Goal: Information Seeking & Learning: Learn about a topic

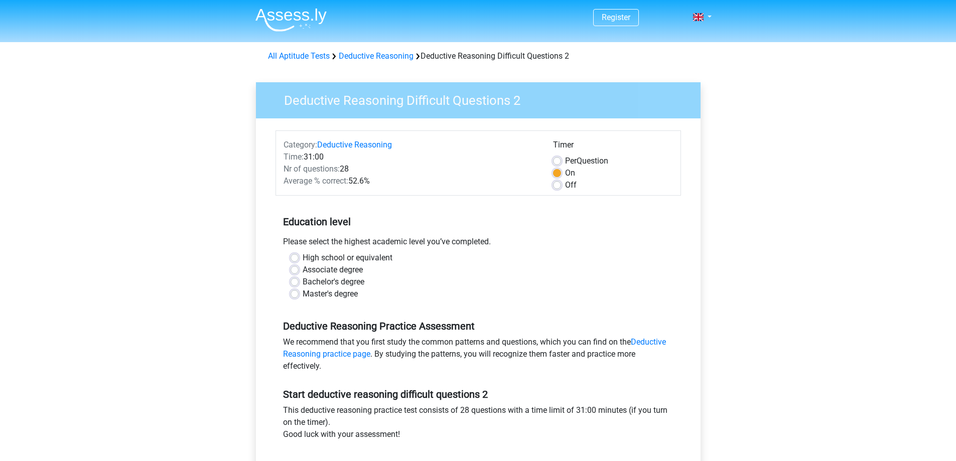
scroll to position [167, 0]
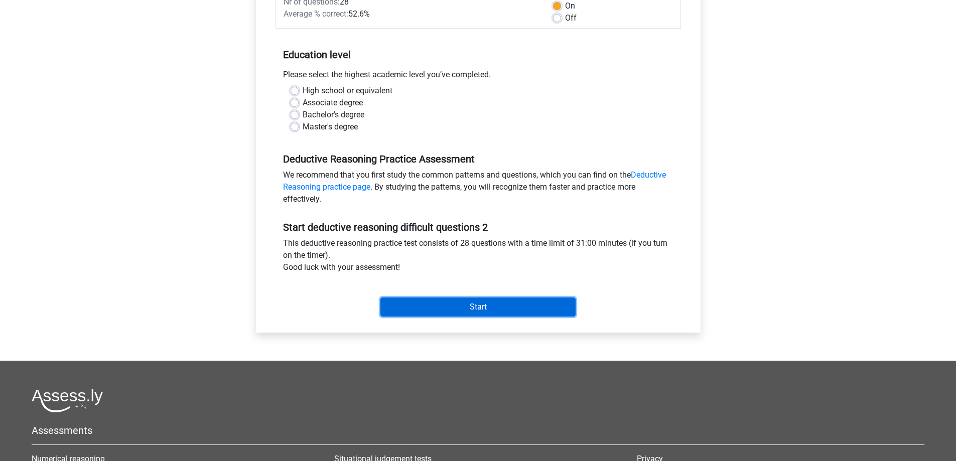
click at [434, 307] on input "Start" at bounding box center [477, 306] width 195 height 19
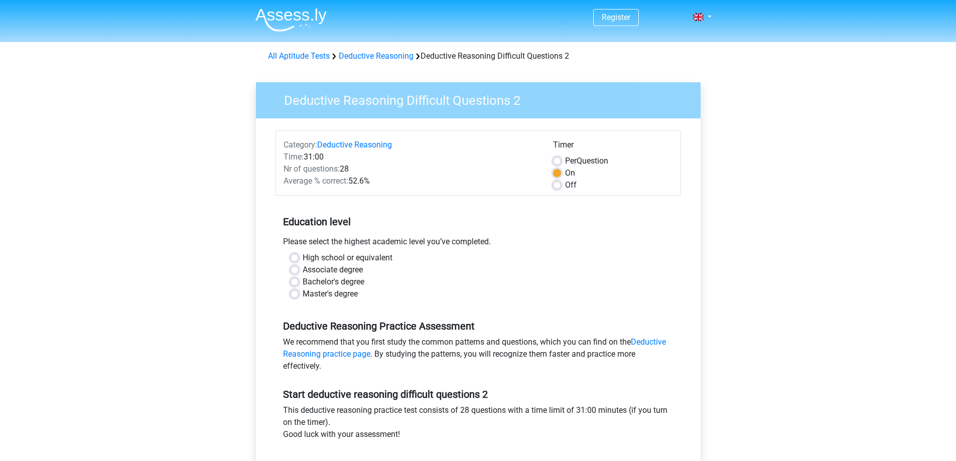
click at [302, 292] on label "Master's degree" at bounding box center [329, 294] width 55 height 12
click at [293, 292] on input "Master's degree" at bounding box center [294, 293] width 8 height 10
radio input "true"
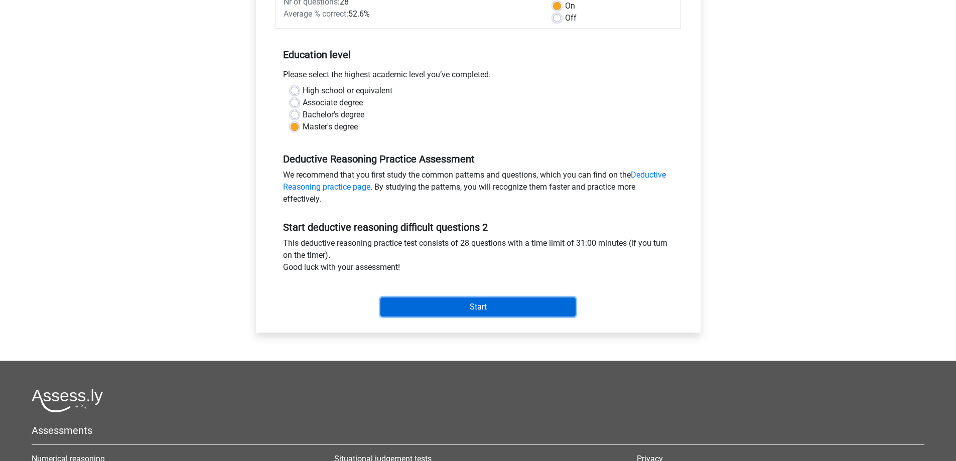
click at [444, 307] on input "Start" at bounding box center [477, 306] width 195 height 19
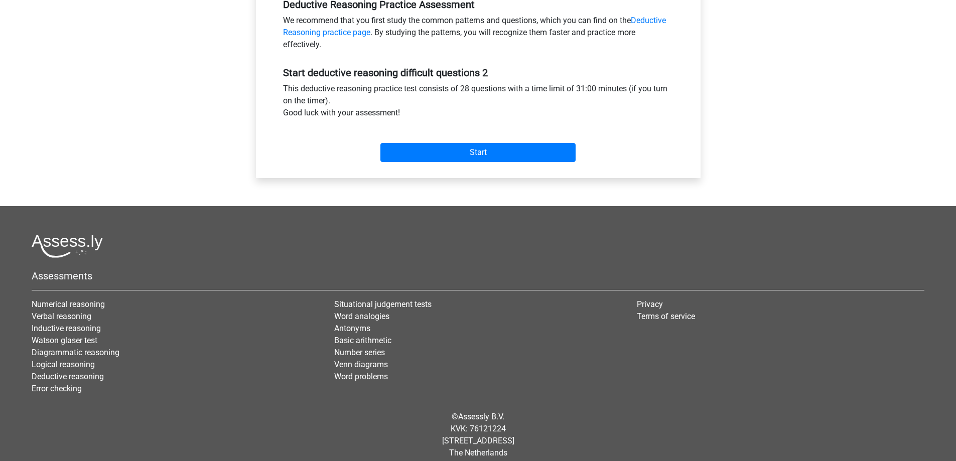
scroll to position [332, 0]
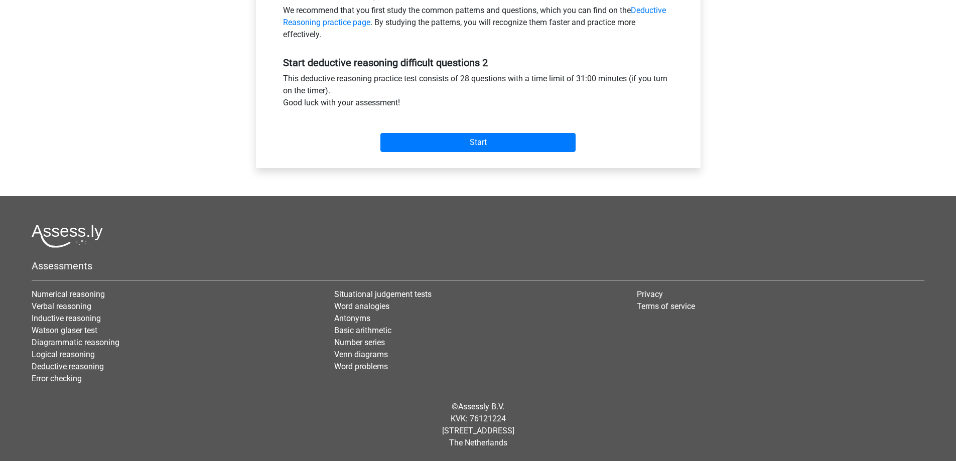
click at [63, 366] on link "Deductive reasoning" at bounding box center [68, 367] width 72 height 10
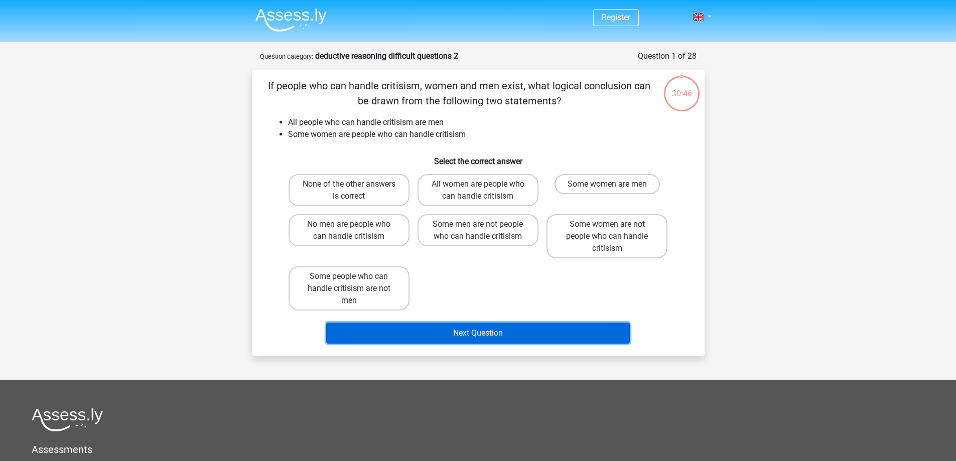
click at [464, 337] on button "Next Question" at bounding box center [477, 333] width 303 height 21
click at [463, 333] on button "Next Question" at bounding box center [477, 333] width 303 height 21
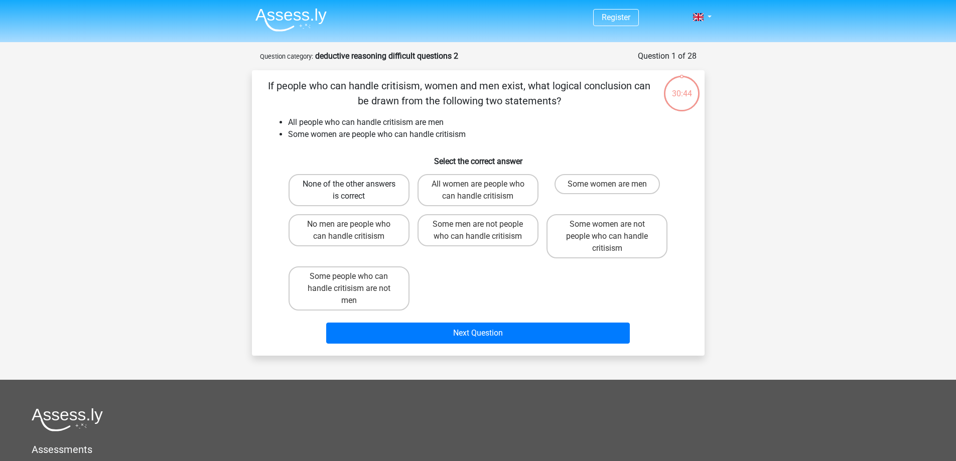
click at [390, 191] on label "None of the other answers is correct" at bounding box center [348, 190] width 121 height 32
click at [355, 191] on input "None of the other answers is correct" at bounding box center [352, 187] width 7 height 7
radio input "true"
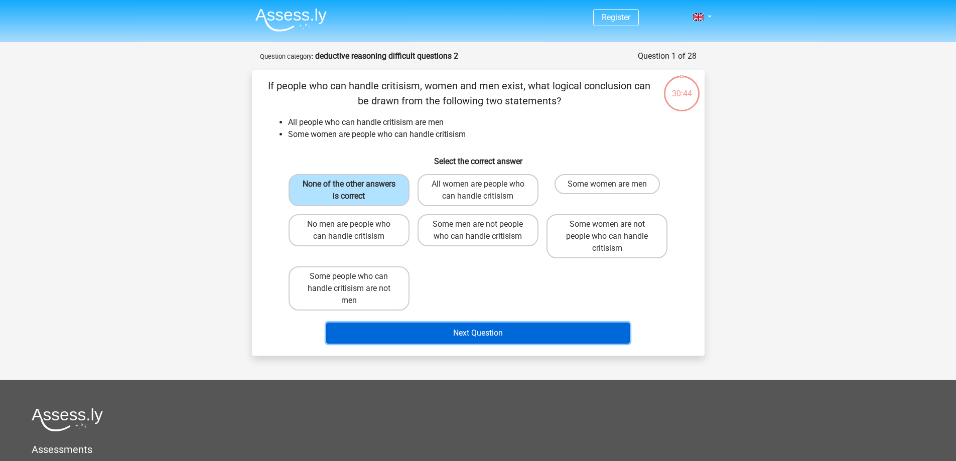
click at [459, 337] on button "Next Question" at bounding box center [477, 333] width 303 height 21
click at [459, 335] on button "Next Question" at bounding box center [477, 333] width 303 height 21
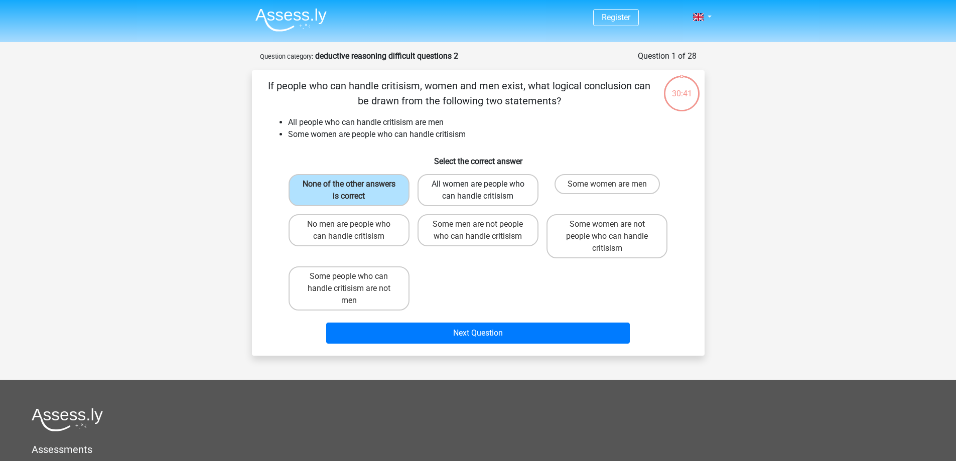
click at [460, 192] on label "All women are people who can handle critisism" at bounding box center [477, 190] width 121 height 32
click at [478, 191] on input "All women are people who can handle critisism" at bounding box center [481, 187] width 7 height 7
radio input "true"
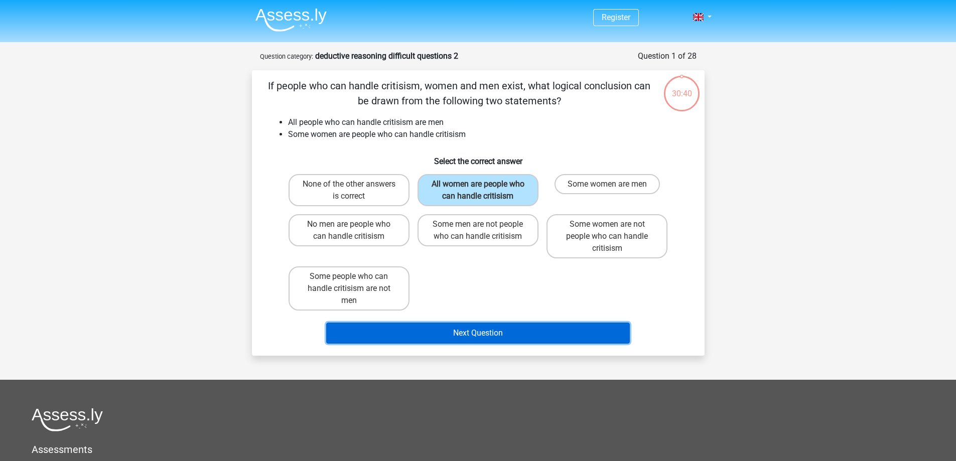
click at [515, 331] on button "Next Question" at bounding box center [477, 333] width 303 height 21
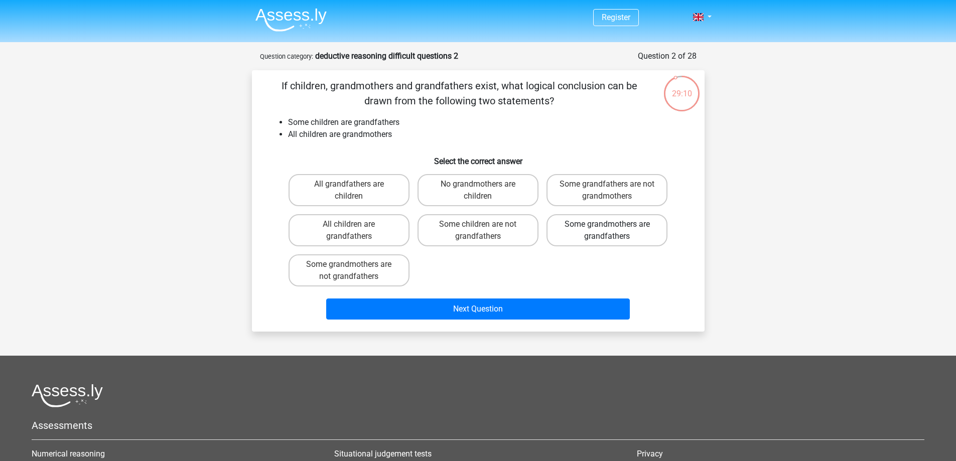
click at [586, 233] on label "Some grandmothers are grandfathers" at bounding box center [606, 230] width 121 height 32
click at [607, 231] on input "Some grandmothers are grandfathers" at bounding box center [610, 227] width 7 height 7
radio input "true"
click at [527, 233] on label "Some children are not grandfathers" at bounding box center [477, 230] width 121 height 32
click at [484, 231] on input "Some children are not grandfathers" at bounding box center [481, 227] width 7 height 7
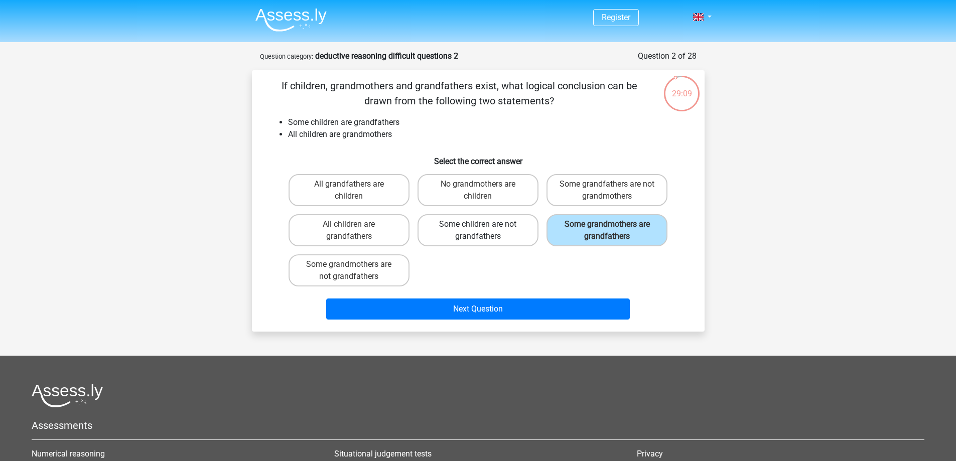
radio input "true"
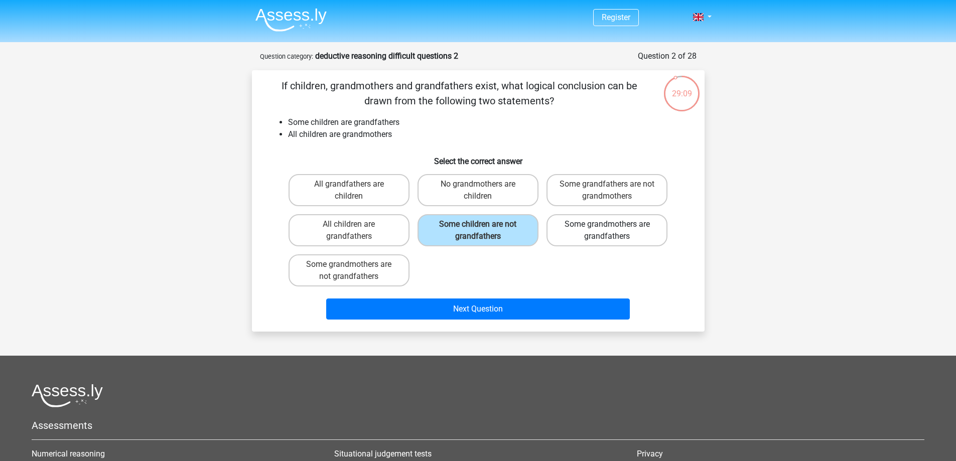
click at [571, 231] on label "Some grandmothers are grandfathers" at bounding box center [606, 230] width 121 height 32
click at [607, 231] on input "Some grandmothers are grandfathers" at bounding box center [610, 227] width 7 height 7
radio input "true"
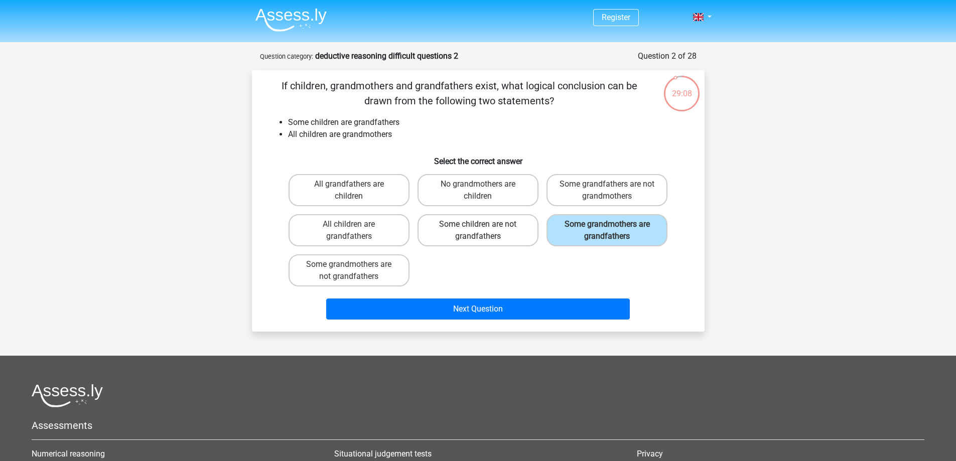
click at [521, 237] on label "Some children are not grandfathers" at bounding box center [477, 230] width 121 height 32
click at [484, 231] on input "Some children are not grandfathers" at bounding box center [481, 227] width 7 height 7
radio input "true"
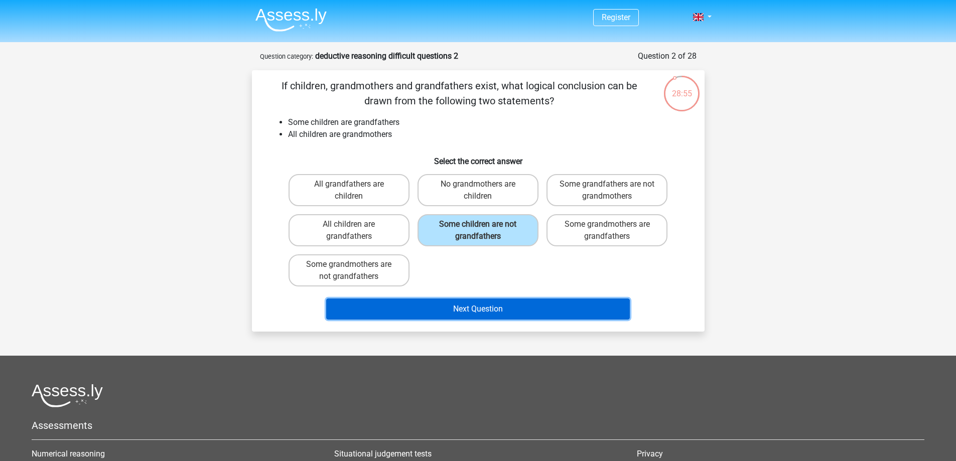
click at [504, 310] on button "Next Question" at bounding box center [477, 308] width 303 height 21
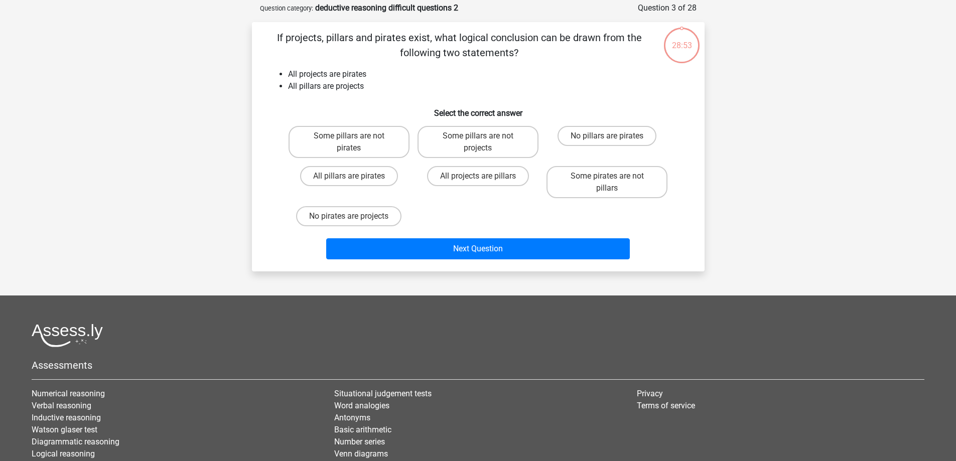
scroll to position [50, 0]
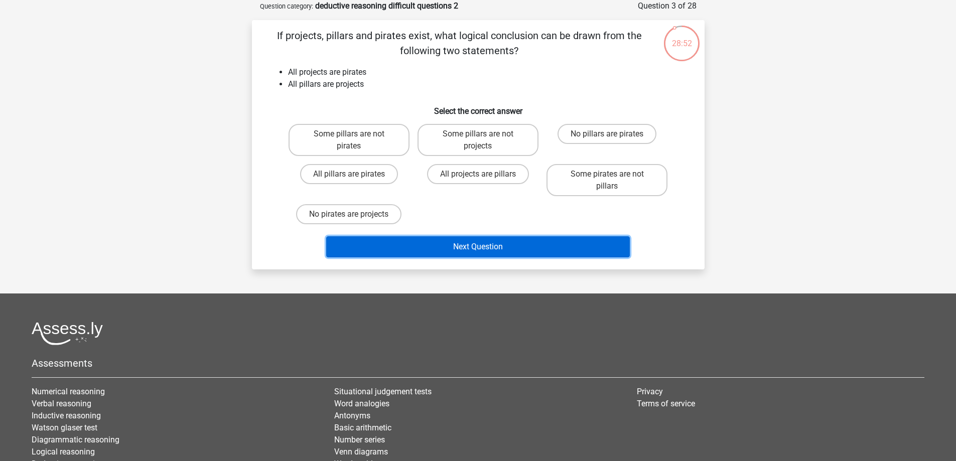
click at [498, 251] on button "Next Question" at bounding box center [477, 246] width 303 height 21
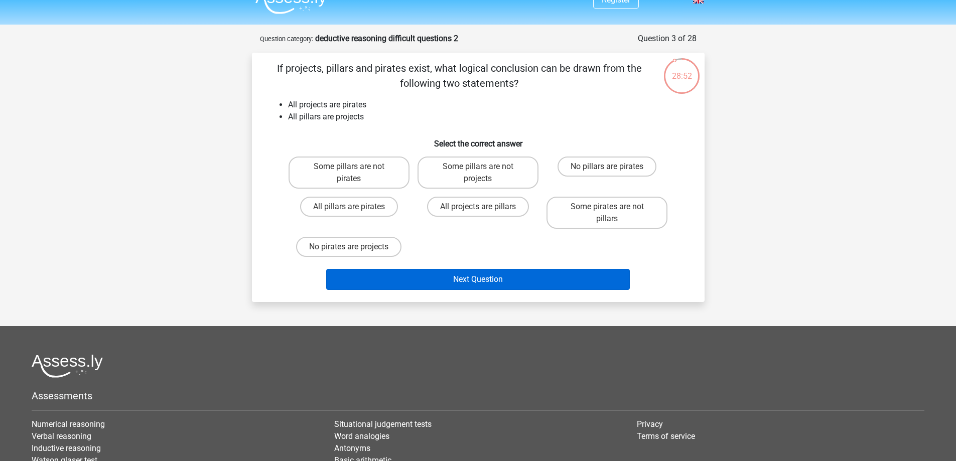
scroll to position [0, 0]
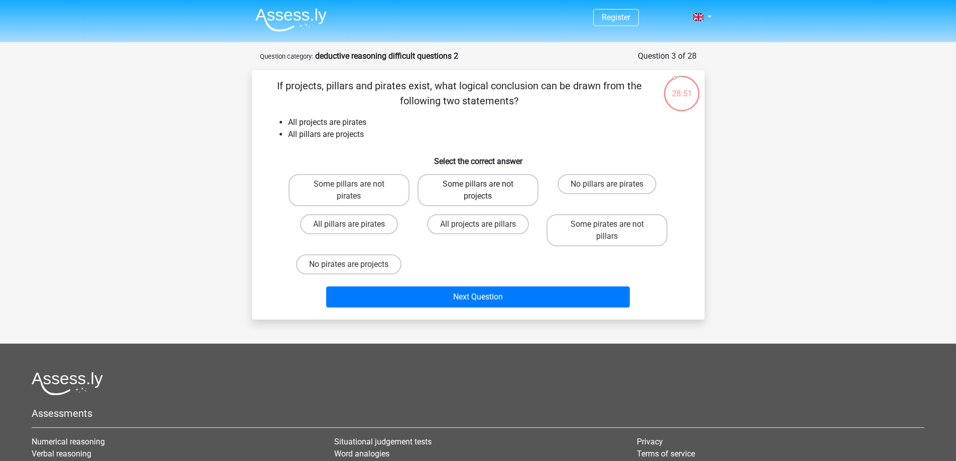
click at [494, 189] on label "Some pillars are not projects" at bounding box center [477, 190] width 121 height 32
click at [484, 189] on input "Some pillars are not projects" at bounding box center [481, 187] width 7 height 7
radio input "true"
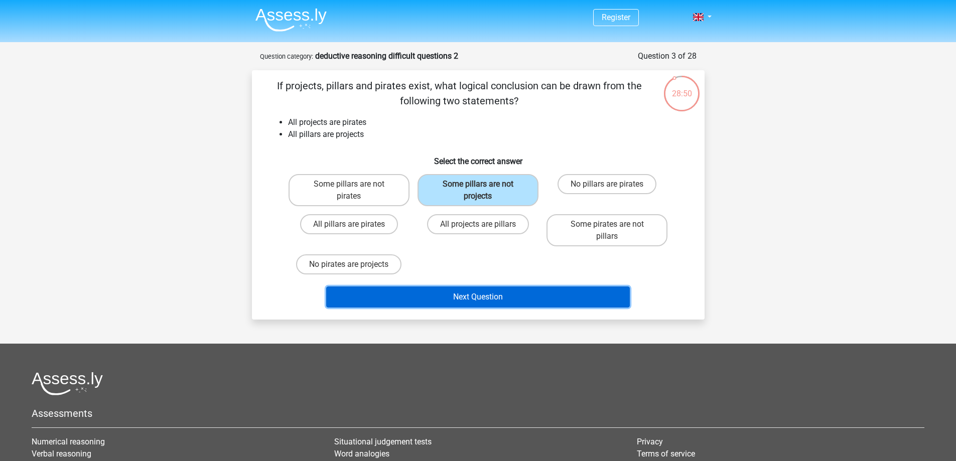
click at [510, 294] on button "Next Question" at bounding box center [477, 296] width 303 height 21
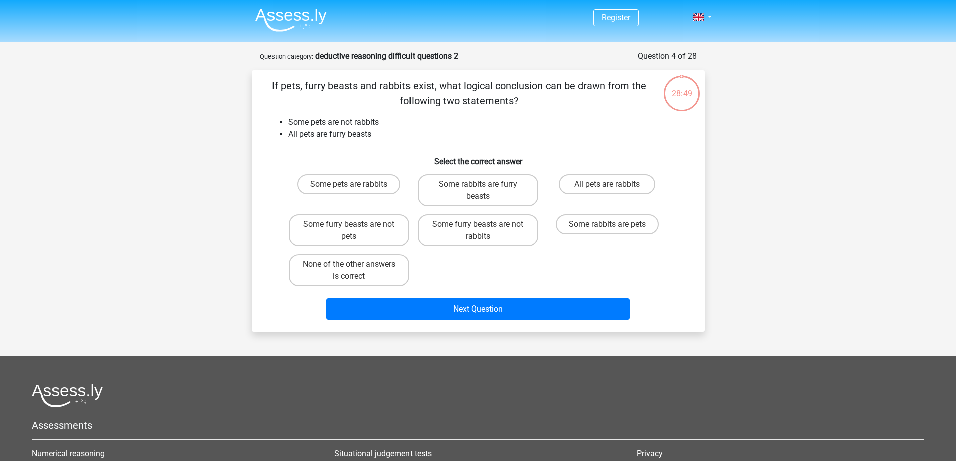
scroll to position [50, 0]
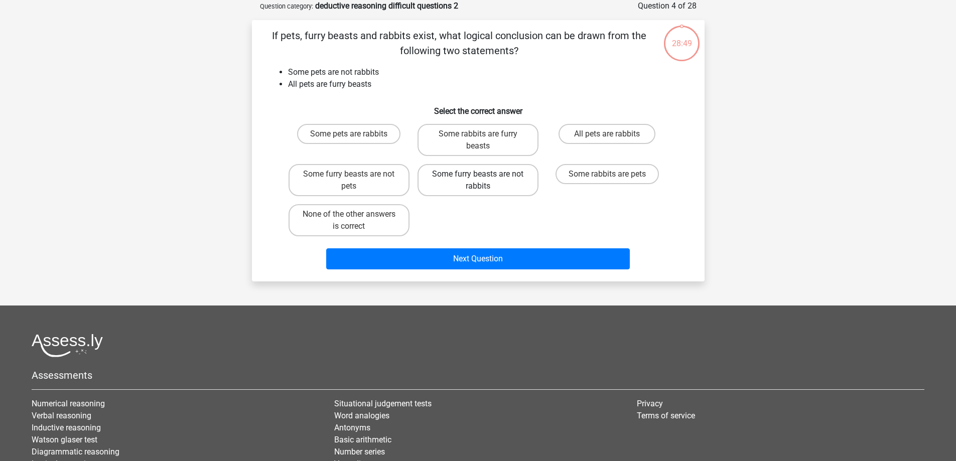
click at [500, 177] on label "Some furry beasts are not rabbits" at bounding box center [477, 180] width 121 height 32
click at [484, 177] on input "Some furry beasts are not rabbits" at bounding box center [481, 177] width 7 height 7
radio input "true"
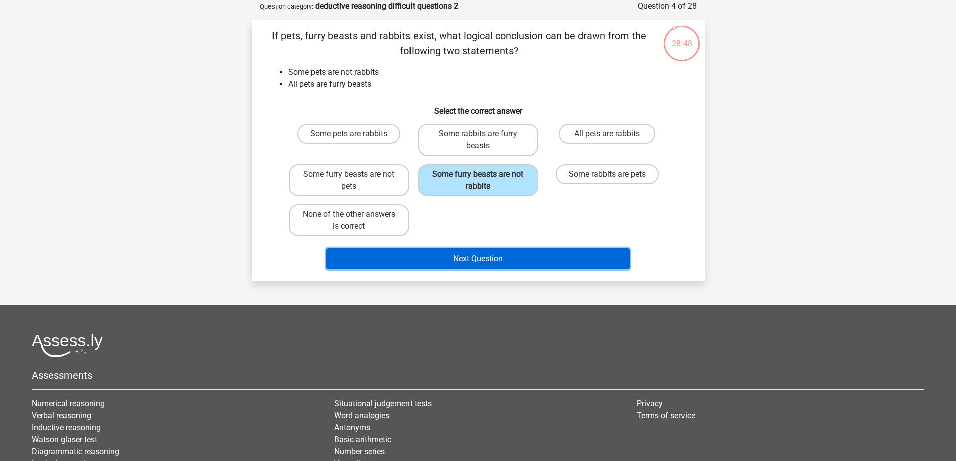
click at [500, 256] on button "Next Question" at bounding box center [477, 258] width 303 height 21
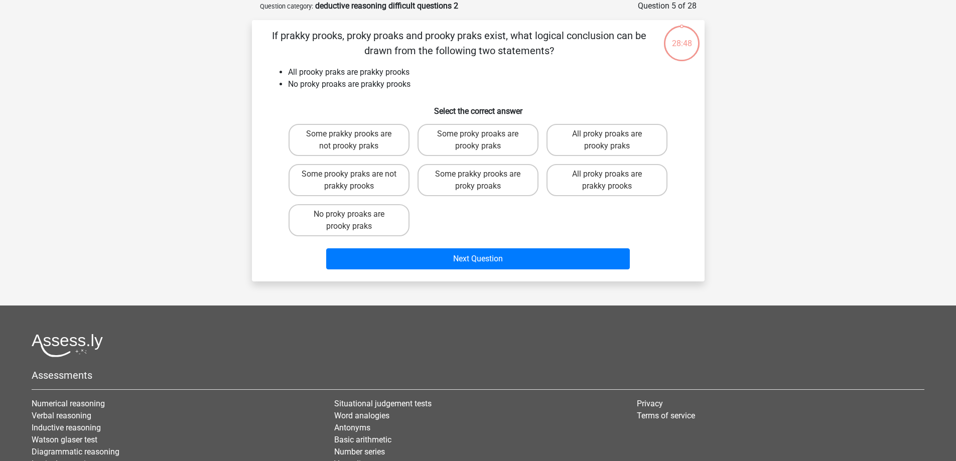
click at [499, 184] on label "Some prakky prooks are proky proaks" at bounding box center [477, 180] width 121 height 32
click at [484, 181] on input "Some prakky prooks are proky proaks" at bounding box center [481, 177] width 7 height 7
radio input "true"
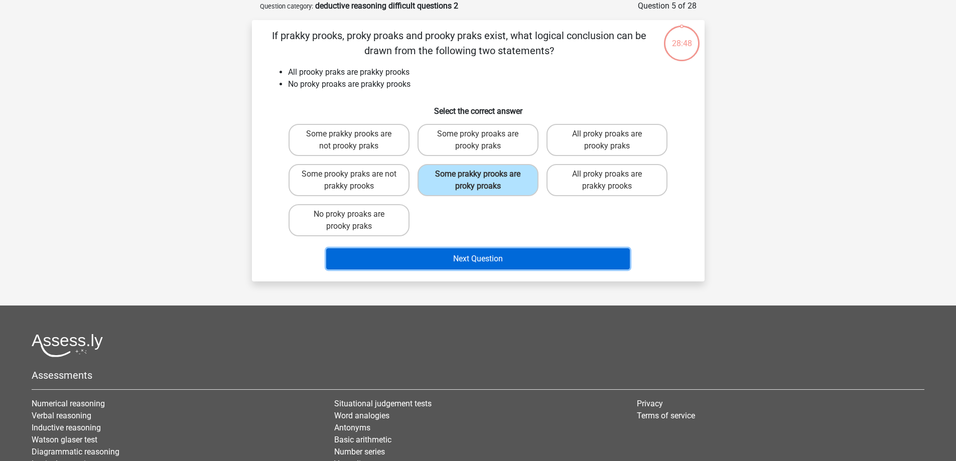
click at [492, 254] on button "Next Question" at bounding box center [477, 258] width 303 height 21
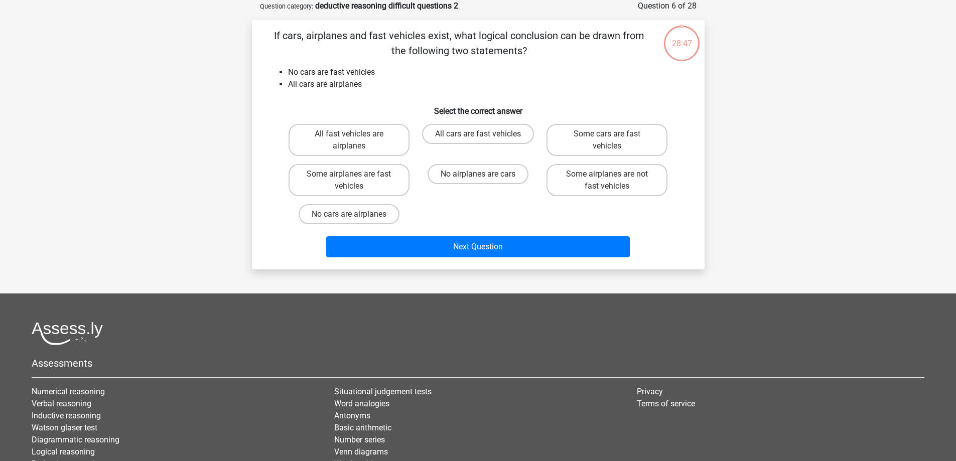
click at [497, 187] on div "No airplanes are cars" at bounding box center [477, 180] width 121 height 32
click at [497, 177] on label "No airplanes are cars" at bounding box center [477, 174] width 101 height 20
click at [484, 177] on input "No airplanes are cars" at bounding box center [481, 177] width 7 height 7
radio input "true"
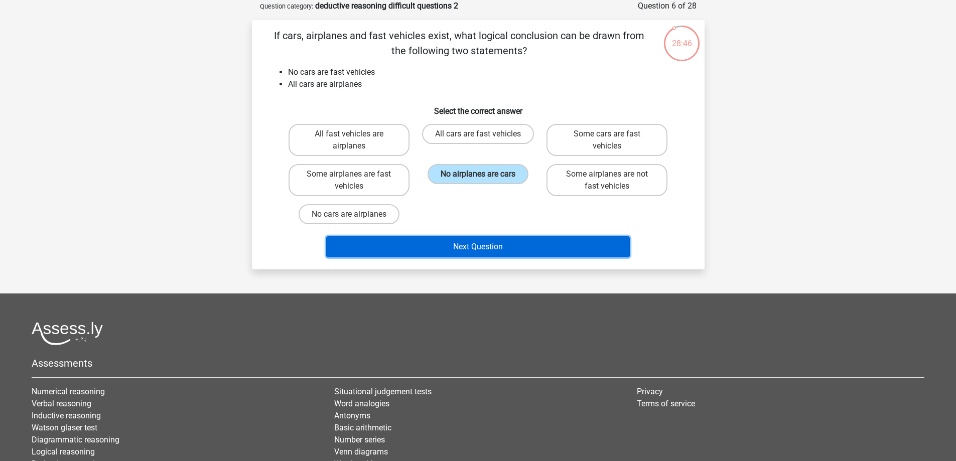
click at [504, 245] on button "Next Question" at bounding box center [477, 246] width 303 height 21
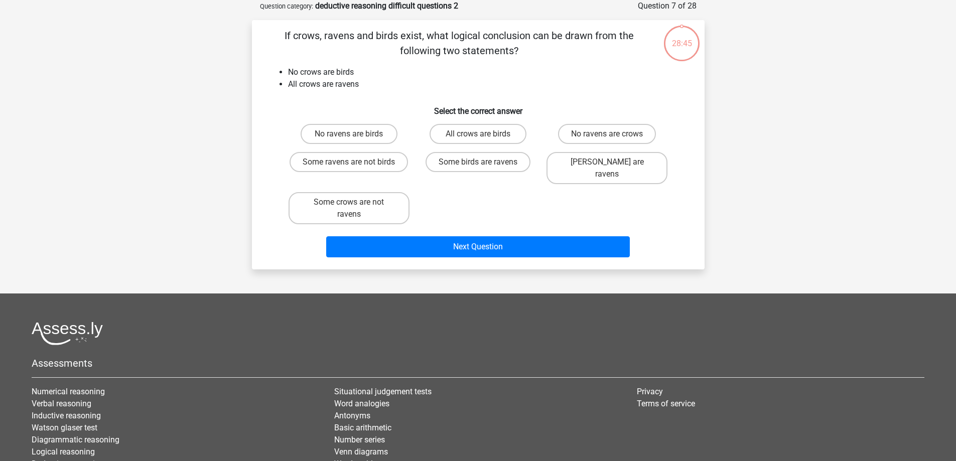
click at [497, 166] on label "Some birds are ravens" at bounding box center [477, 162] width 105 height 20
click at [484, 166] on input "Some birds are ravens" at bounding box center [481, 165] width 7 height 7
radio input "true"
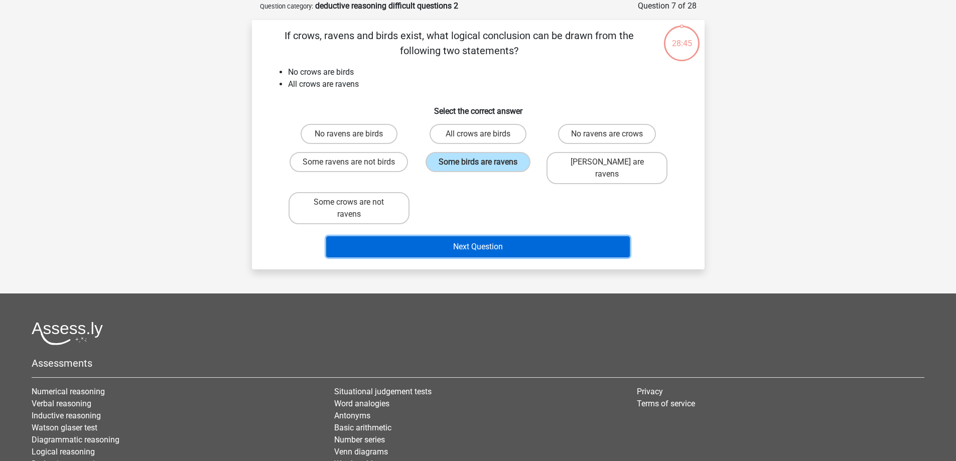
click at [494, 236] on button "Next Question" at bounding box center [477, 246] width 303 height 21
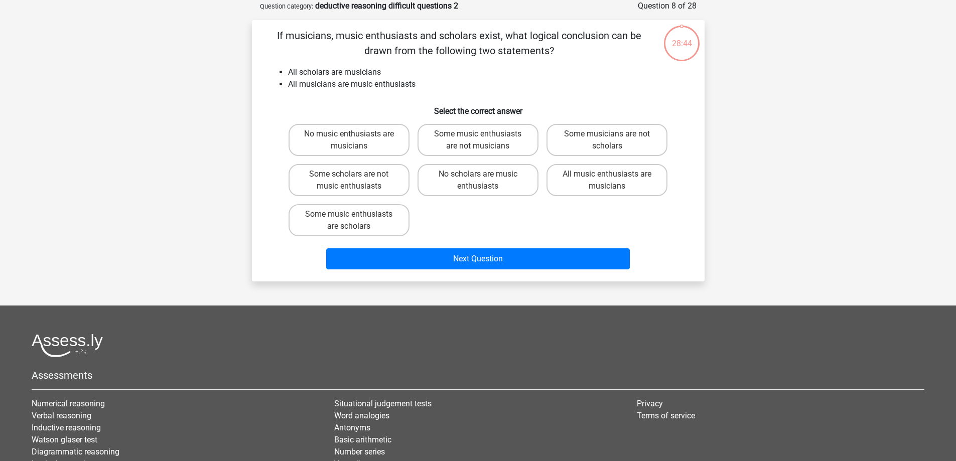
click at [492, 162] on div "No scholars are music enthusiasts" at bounding box center [477, 180] width 129 height 40
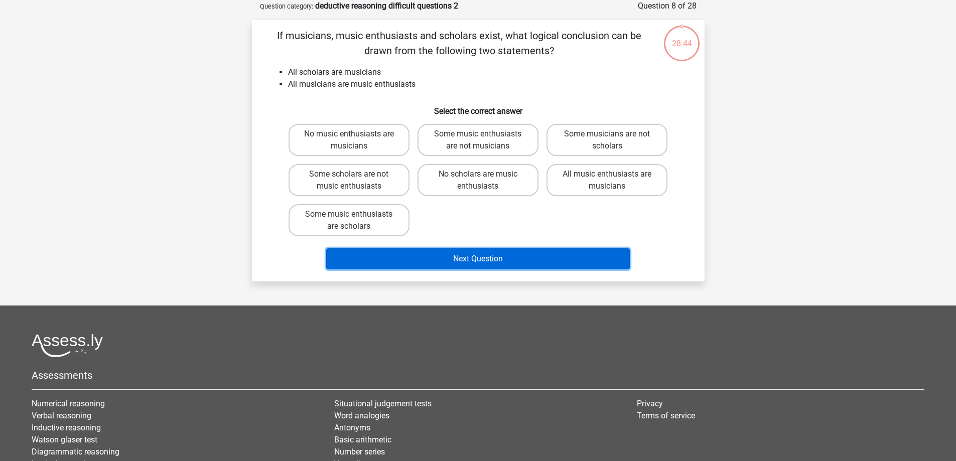
click at [490, 267] on button "Next Question" at bounding box center [477, 258] width 303 height 21
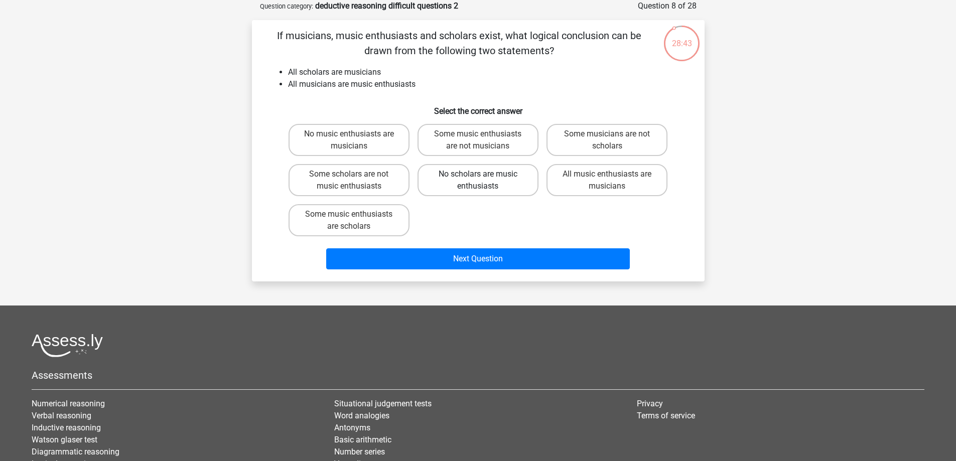
click at [491, 185] on label "No scholars are music enthusiasts" at bounding box center [477, 180] width 121 height 32
click at [484, 181] on input "No scholars are music enthusiasts" at bounding box center [481, 177] width 7 height 7
radio input "true"
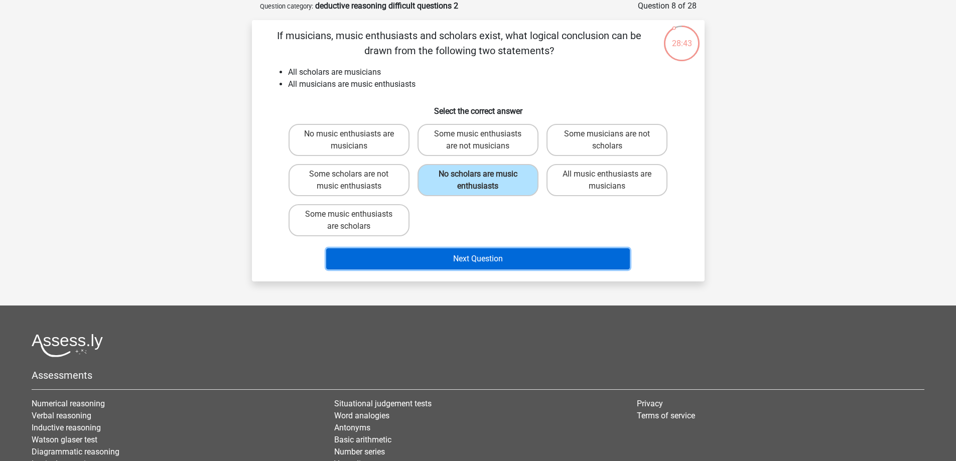
drag, startPoint x: 481, startPoint y: 266, endPoint x: 477, endPoint y: 215, distance: 51.9
click at [481, 263] on button "Next Question" at bounding box center [477, 258] width 303 height 21
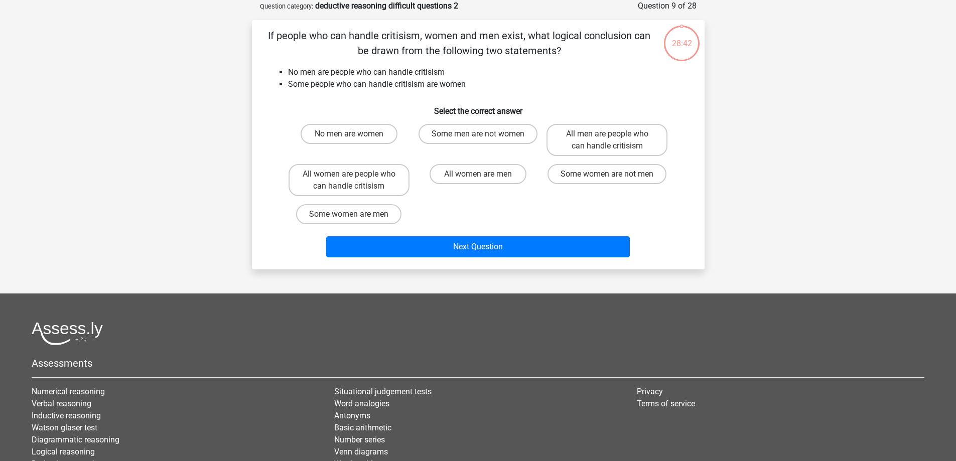
click at [478, 178] on input "All women are men" at bounding box center [481, 177] width 7 height 7
radio input "true"
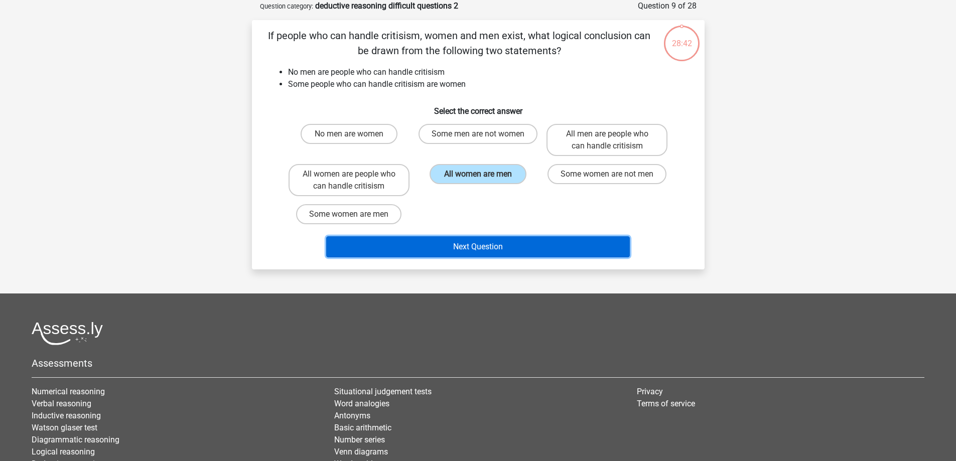
click at [481, 242] on button "Next Question" at bounding box center [477, 246] width 303 height 21
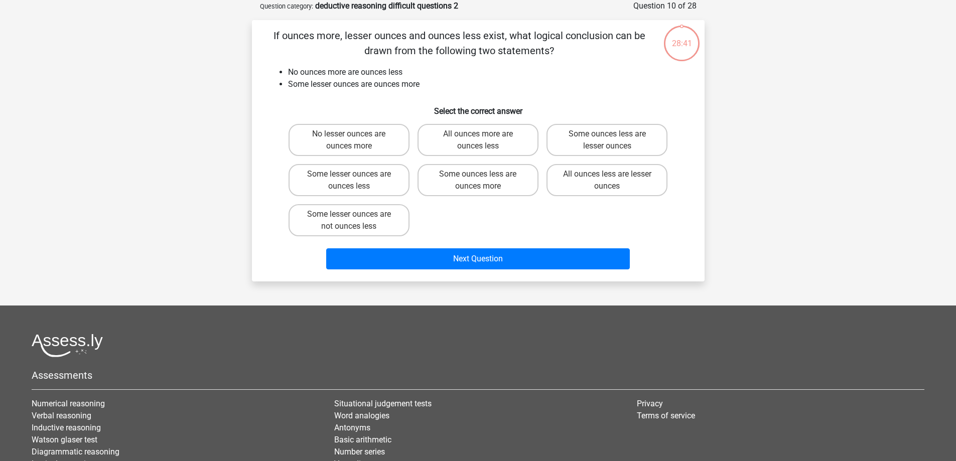
click at [495, 173] on label "Some ounces less are ounces more" at bounding box center [477, 180] width 121 height 32
click at [484, 174] on input "Some ounces less are ounces more" at bounding box center [481, 177] width 7 height 7
radio input "true"
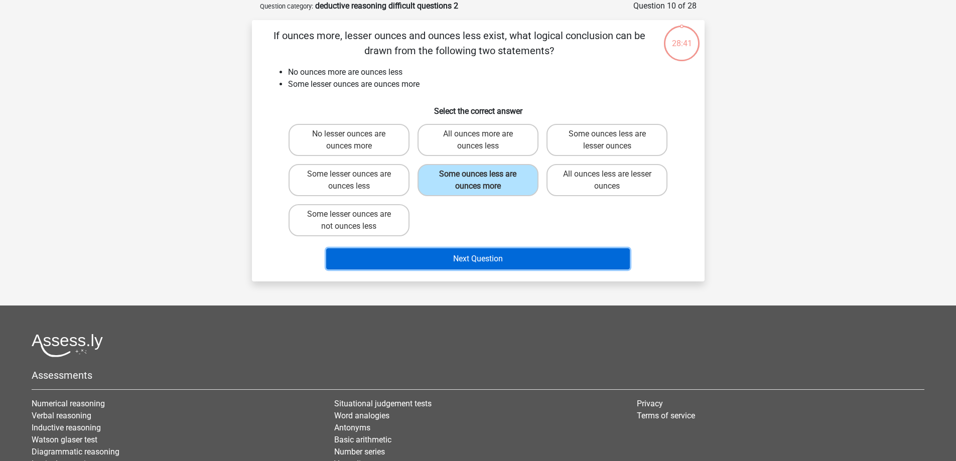
click at [494, 248] on button "Next Question" at bounding box center [477, 258] width 303 height 21
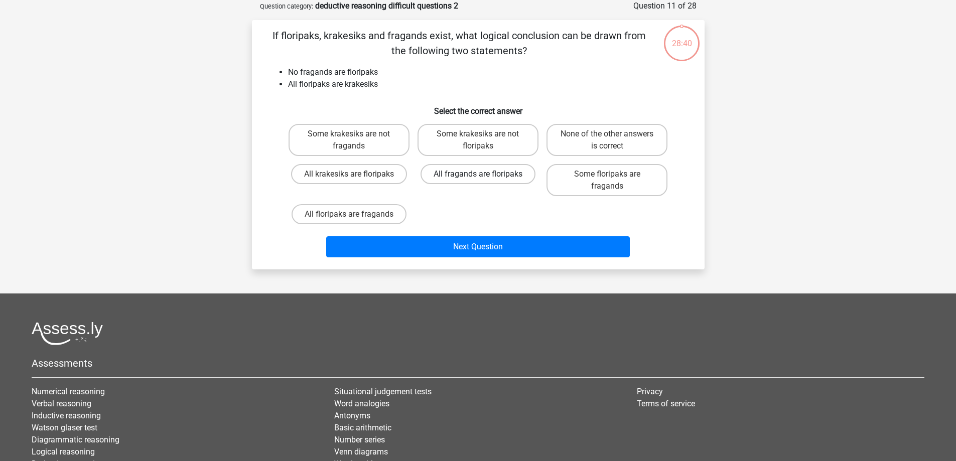
click at [495, 170] on label "All fragands are floripaks" at bounding box center [477, 174] width 115 height 20
click at [484, 174] on input "All fragands are floripaks" at bounding box center [481, 177] width 7 height 7
radio input "true"
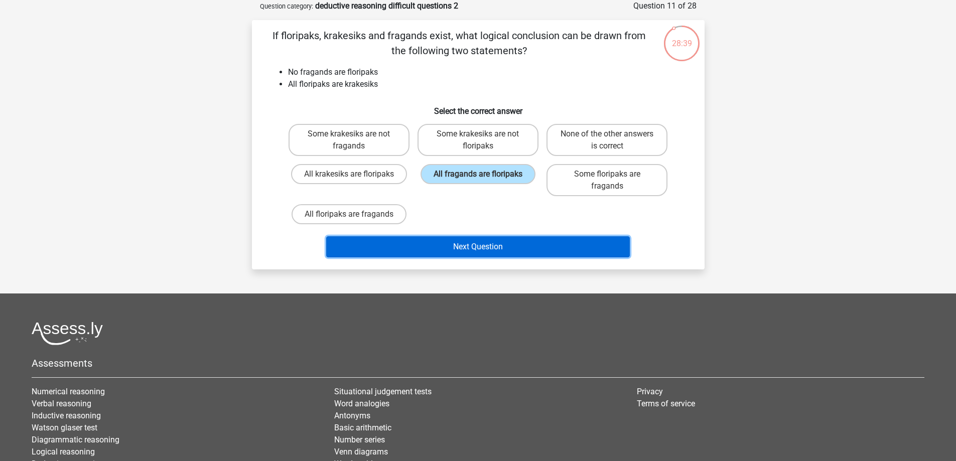
click at [484, 252] on button "Next Question" at bounding box center [477, 246] width 303 height 21
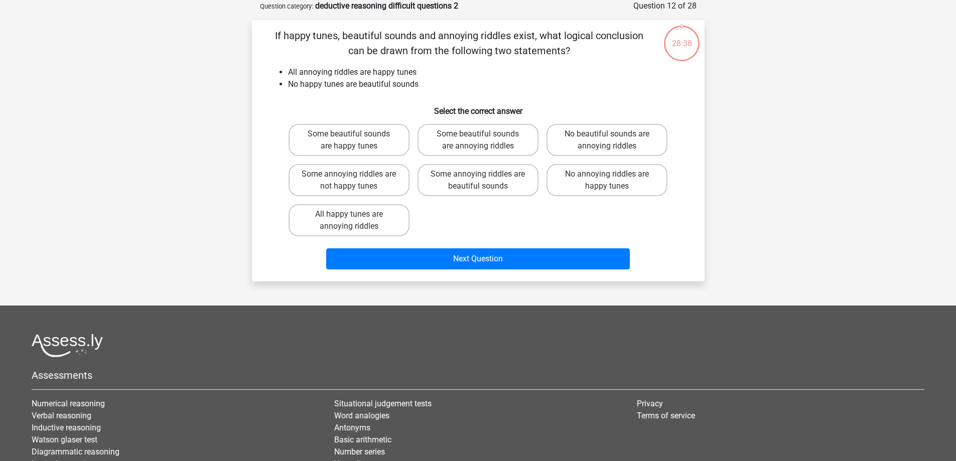
click at [484, 167] on label "Some annoying riddles are beautiful sounds" at bounding box center [477, 180] width 121 height 32
click at [484, 174] on input "Some annoying riddles are beautiful sounds" at bounding box center [481, 177] width 7 height 7
radio input "true"
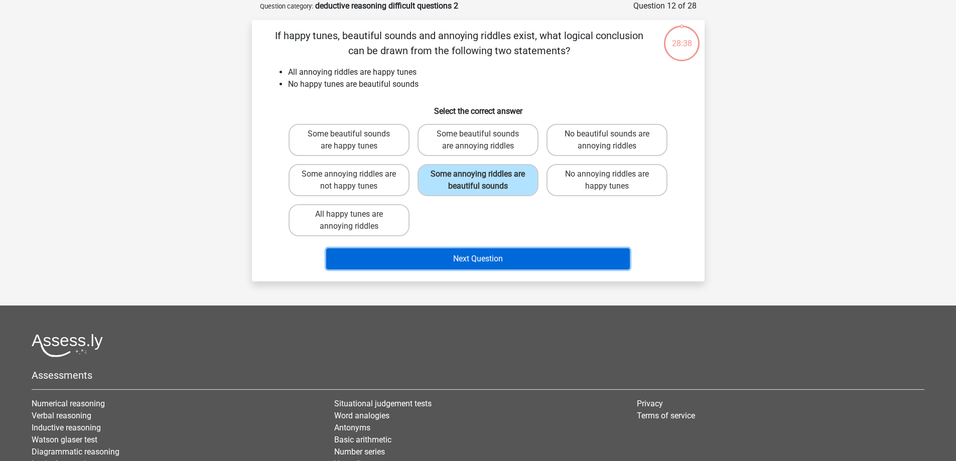
click at [482, 262] on button "Next Question" at bounding box center [477, 258] width 303 height 21
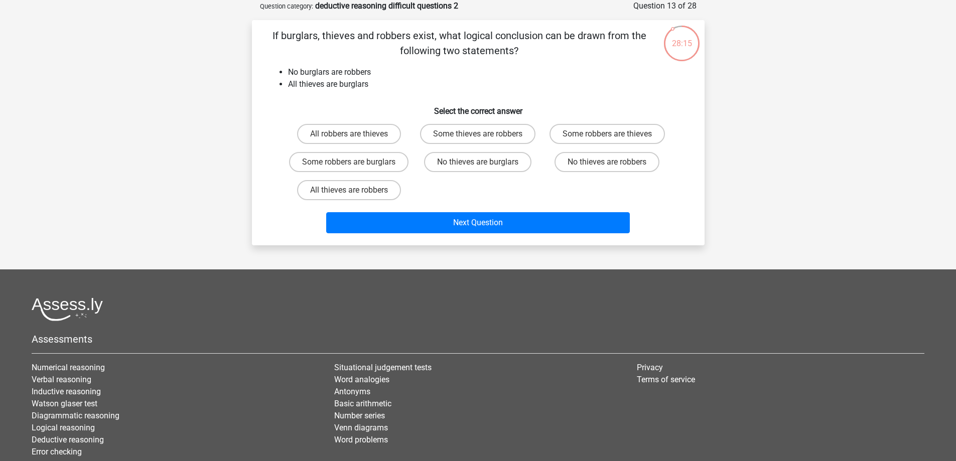
click at [480, 168] on input "No thieves are burglars" at bounding box center [481, 165] width 7 height 7
radio input "true"
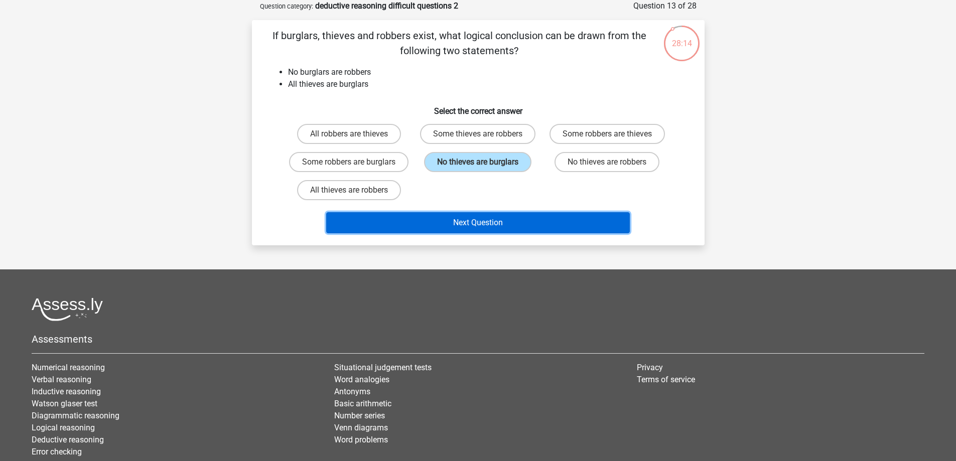
click at [482, 220] on button "Next Question" at bounding box center [477, 222] width 303 height 21
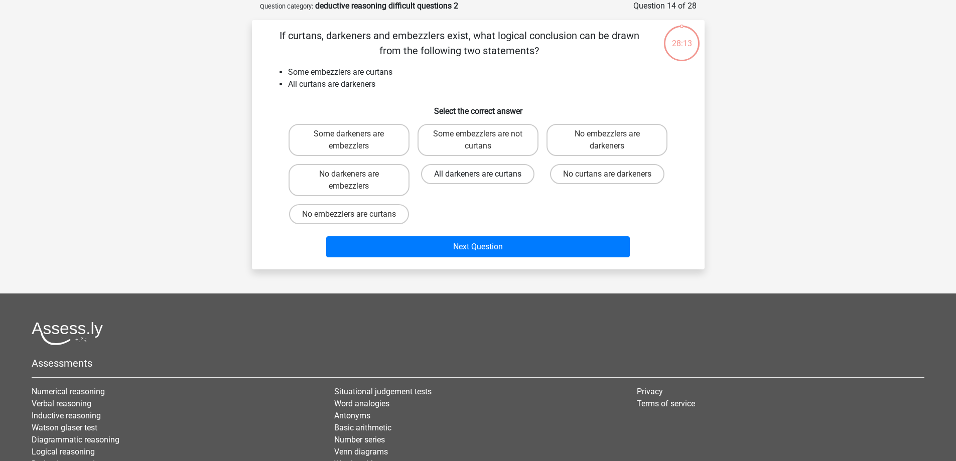
click at [481, 166] on label "All darkeners are curtans" at bounding box center [477, 174] width 113 height 20
click at [481, 174] on input "All darkeners are curtans" at bounding box center [481, 177] width 7 height 7
radio input "true"
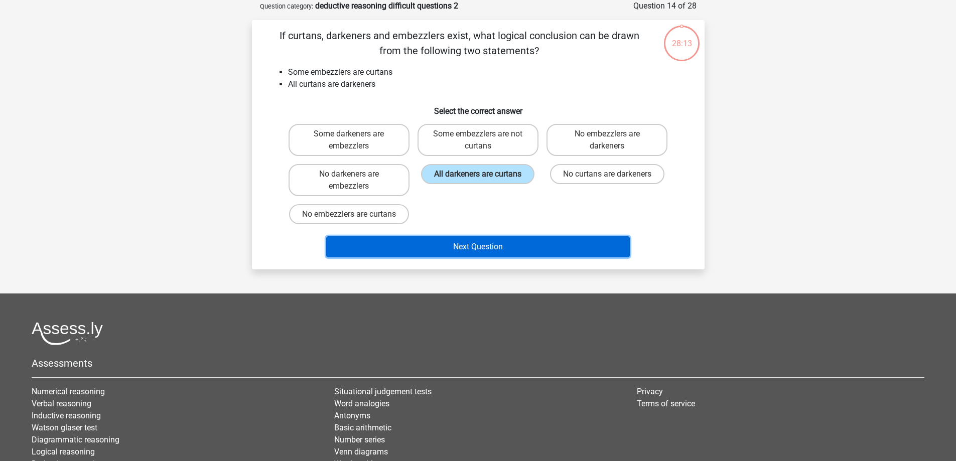
click at [480, 255] on button "Next Question" at bounding box center [477, 246] width 303 height 21
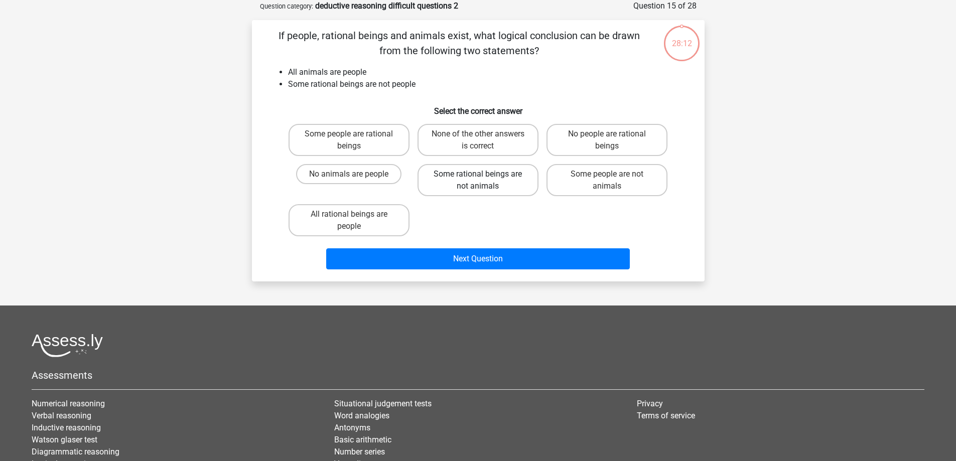
click at [490, 168] on label "Some rational beings are not animals" at bounding box center [477, 180] width 121 height 32
click at [484, 174] on input "Some rational beings are not animals" at bounding box center [481, 177] width 7 height 7
radio input "true"
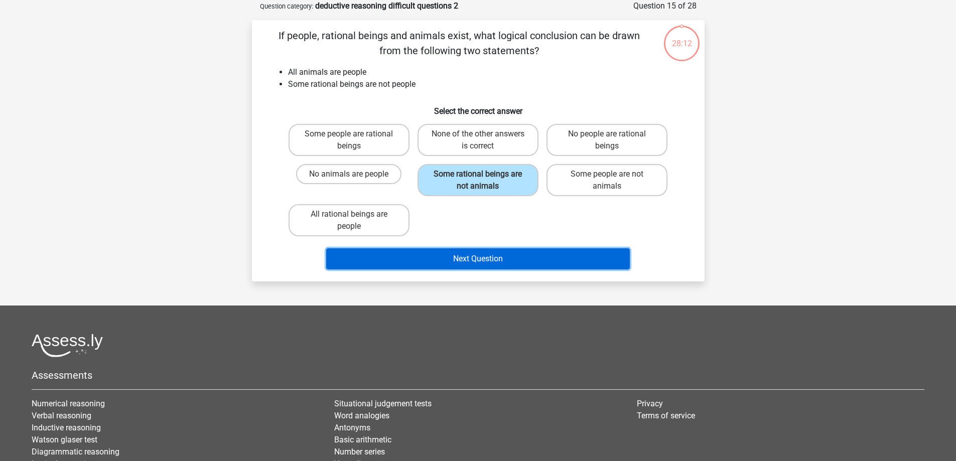
click at [481, 254] on button "Next Question" at bounding box center [477, 258] width 303 height 21
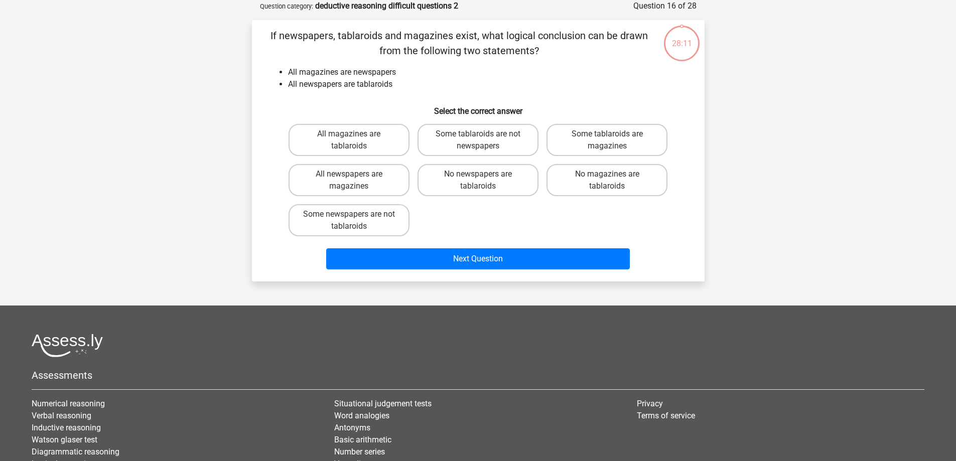
click at [481, 181] on label "No newspapers are tablaroids" at bounding box center [477, 180] width 121 height 32
click at [481, 181] on input "No newspapers are tablaroids" at bounding box center [481, 177] width 7 height 7
radio input "true"
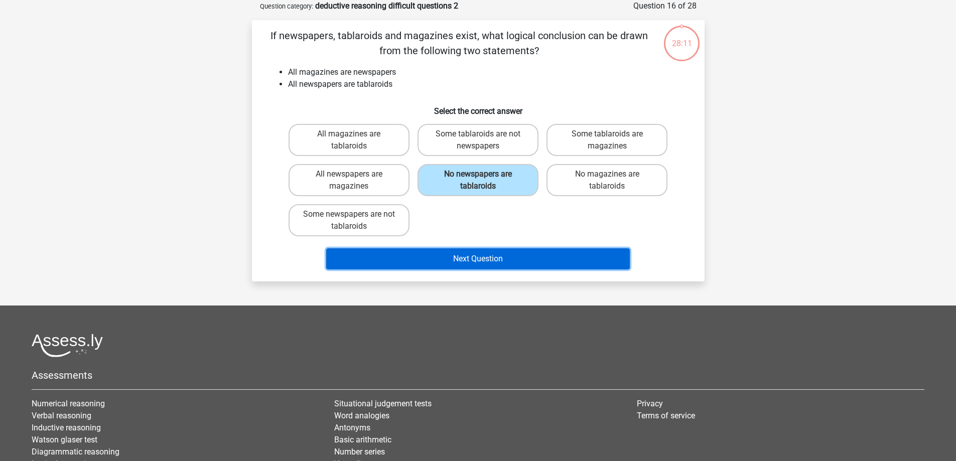
click at [486, 251] on button "Next Question" at bounding box center [477, 258] width 303 height 21
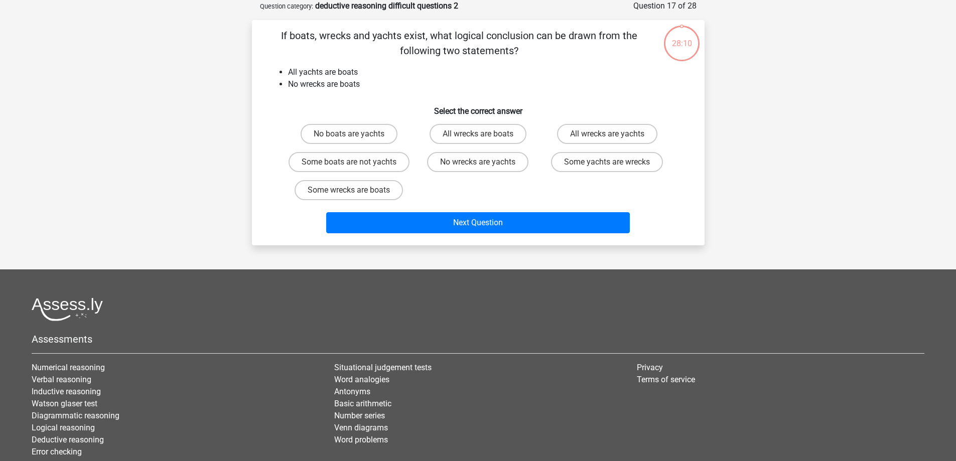
click at [487, 172] on div "No wrecks are yachts" at bounding box center [477, 162] width 121 height 20
click at [486, 165] on label "No wrecks are yachts" at bounding box center [477, 162] width 101 height 20
click at [484, 165] on input "No wrecks are yachts" at bounding box center [481, 165] width 7 height 7
radio input "true"
click at [481, 237] on div "Next Question" at bounding box center [477, 224] width 387 height 25
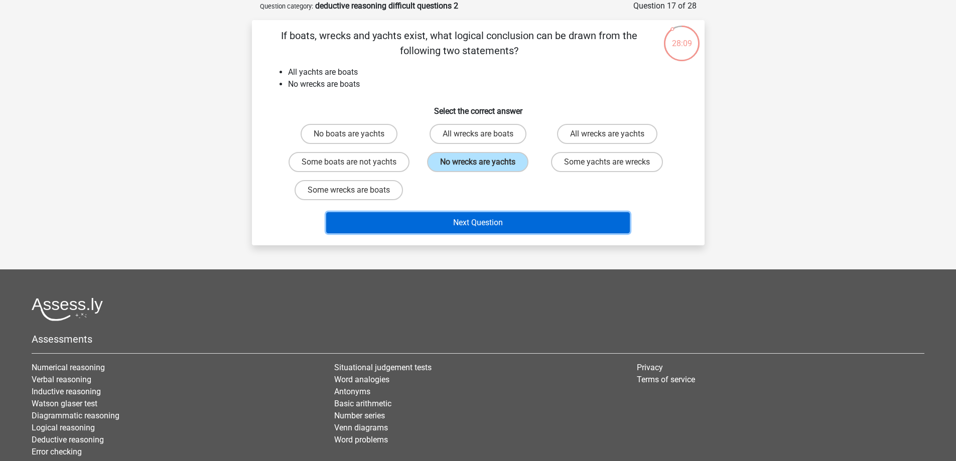
click at [481, 233] on button "Next Question" at bounding box center [477, 222] width 303 height 21
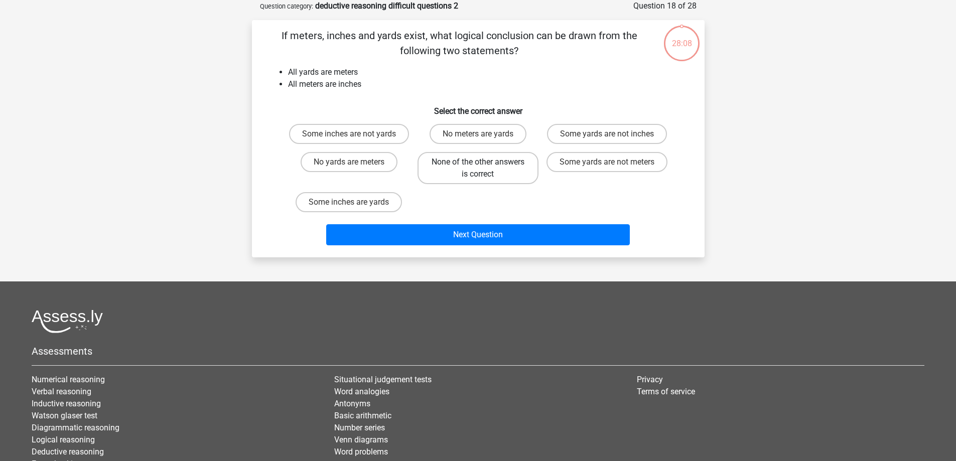
click at [494, 169] on label "None of the other answers is correct" at bounding box center [477, 168] width 121 height 32
click at [484, 169] on input "None of the other answers is correct" at bounding box center [481, 165] width 7 height 7
radio input "true"
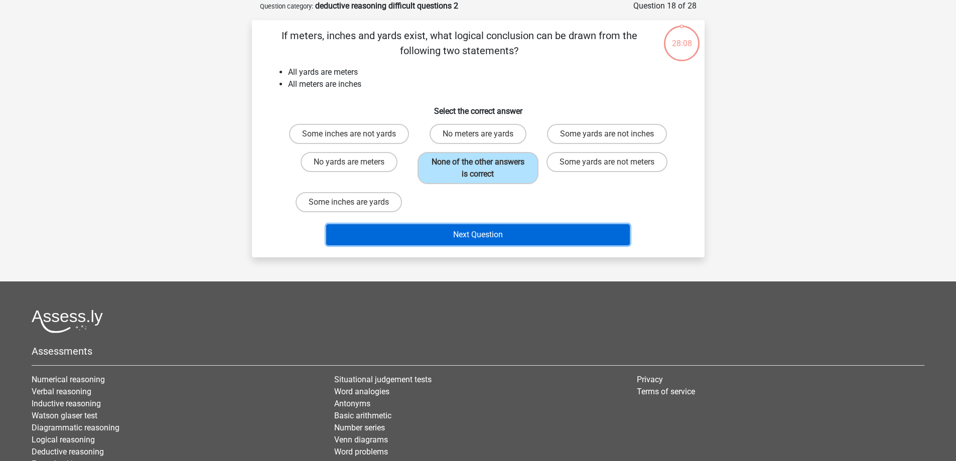
click at [490, 232] on button "Next Question" at bounding box center [477, 234] width 303 height 21
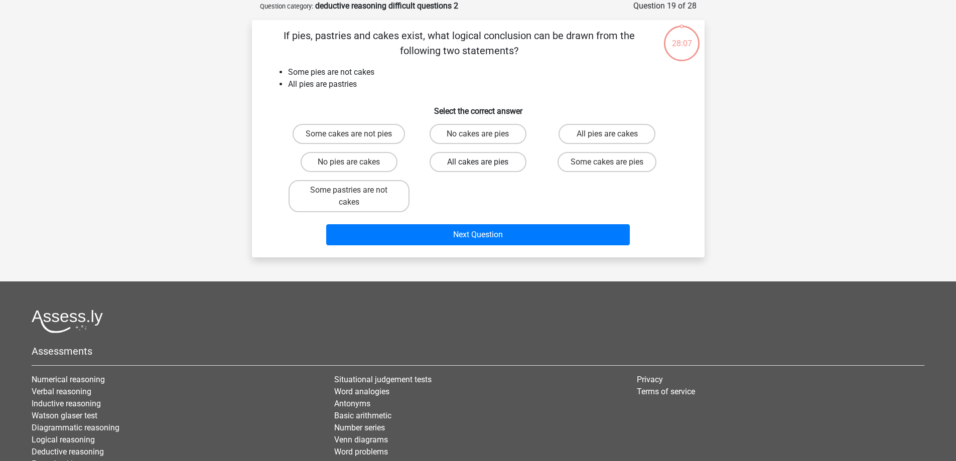
click at [483, 160] on label "All cakes are pies" at bounding box center [477, 162] width 97 height 20
click at [483, 162] on input "All cakes are pies" at bounding box center [481, 165] width 7 height 7
radio input "true"
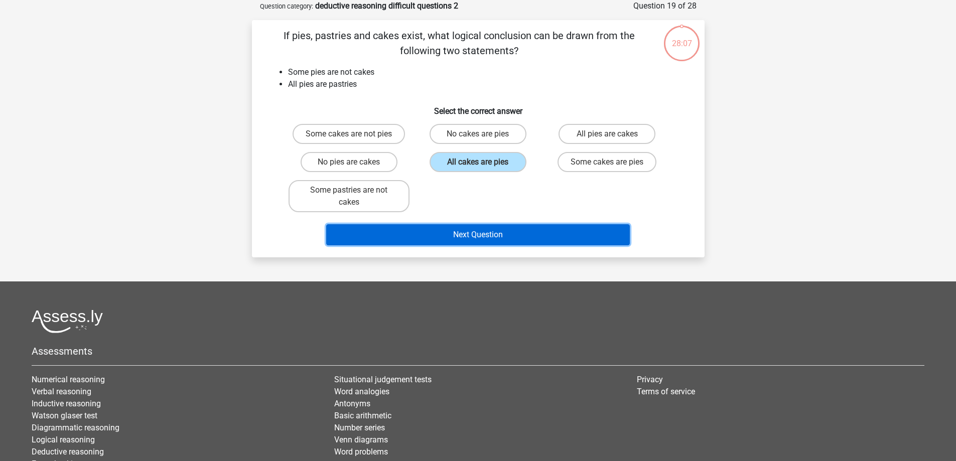
click at [480, 234] on button "Next Question" at bounding box center [477, 234] width 303 height 21
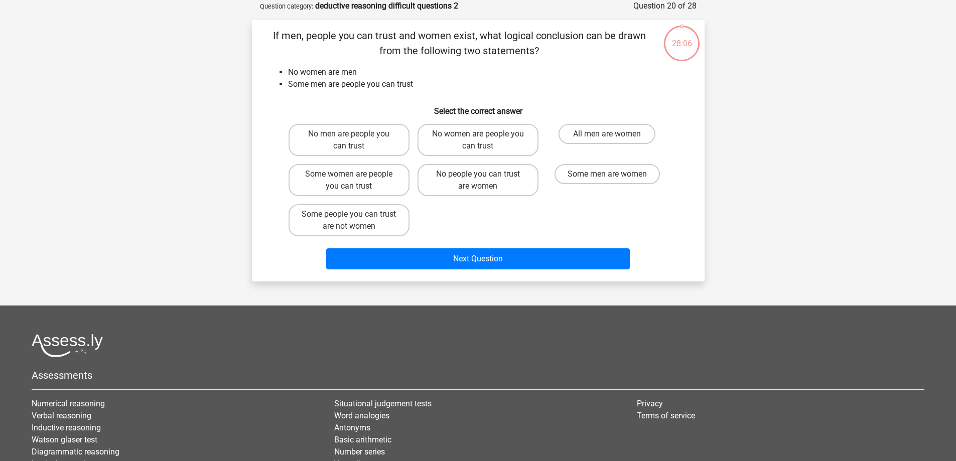
click at [489, 163] on div "No people you can trust are women" at bounding box center [477, 180] width 129 height 40
click at [491, 187] on label "No people you can trust are women" at bounding box center [477, 180] width 121 height 32
click at [484, 181] on input "No people you can trust are women" at bounding box center [481, 177] width 7 height 7
radio input "true"
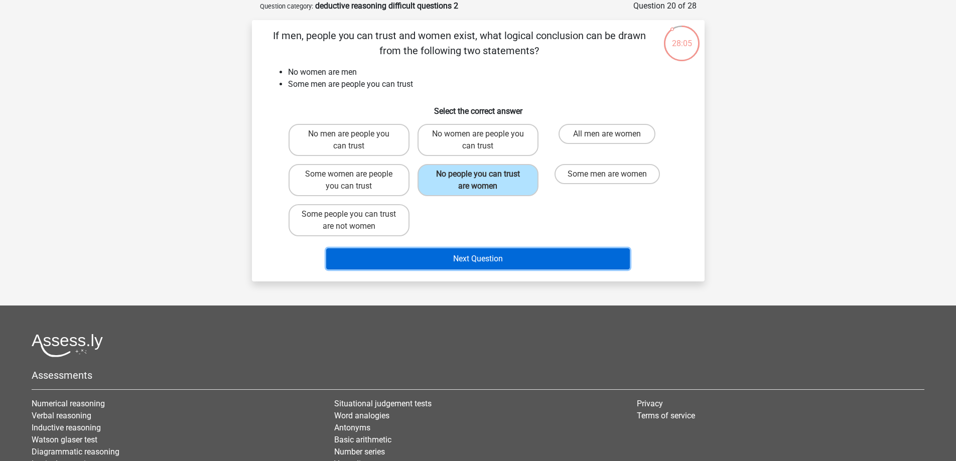
click at [487, 251] on button "Next Question" at bounding box center [477, 258] width 303 height 21
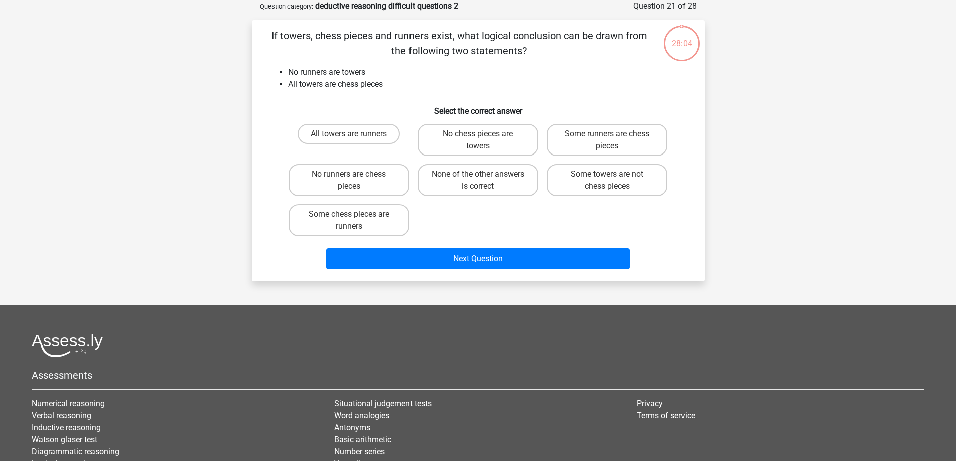
click at [478, 177] on input "None of the other answers is correct" at bounding box center [481, 177] width 7 height 7
radio input "true"
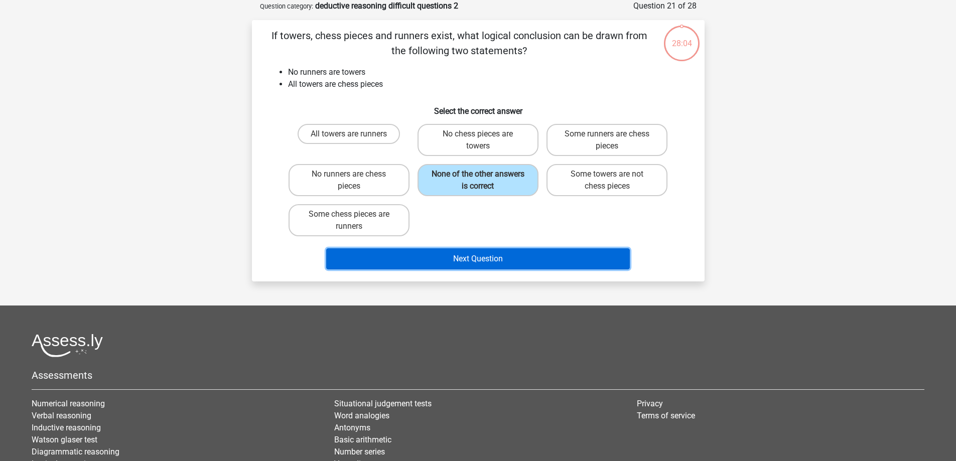
click at [483, 251] on button "Next Question" at bounding box center [477, 258] width 303 height 21
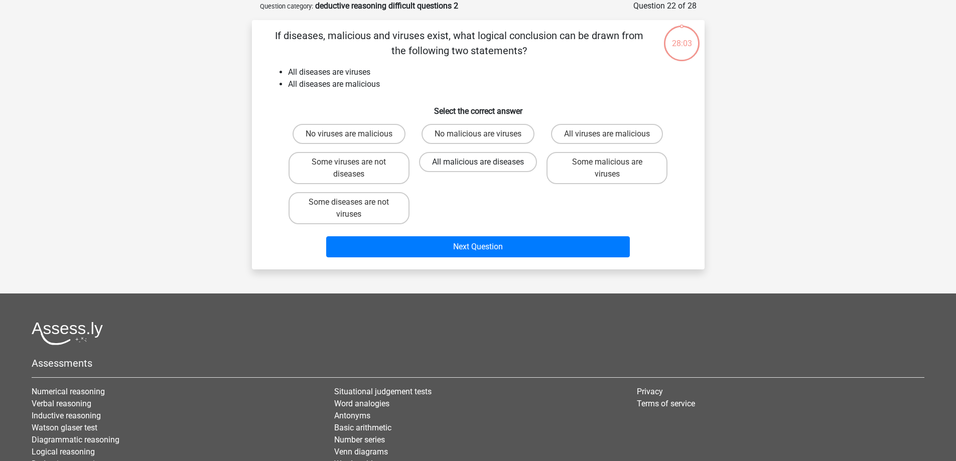
click at [482, 159] on label "All malicious are diseases" at bounding box center [478, 162] width 118 height 20
click at [482, 162] on input "All malicious are diseases" at bounding box center [481, 165] width 7 height 7
radio input "true"
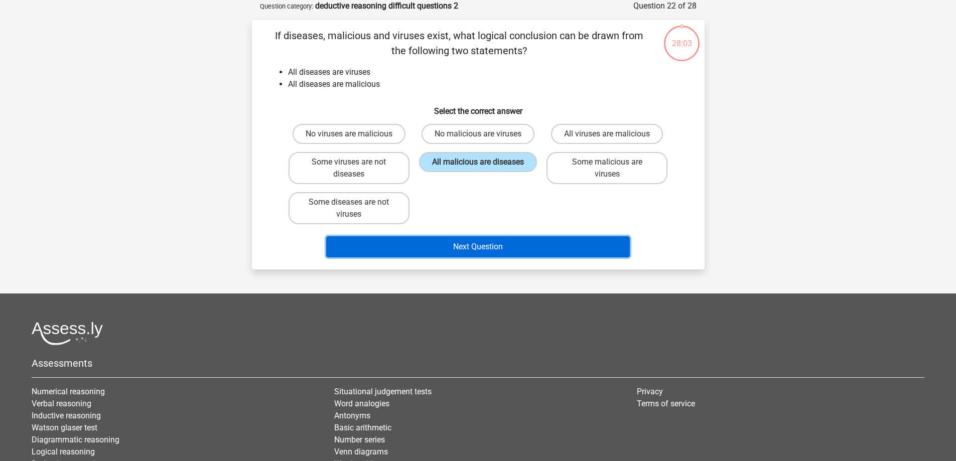
click at [482, 242] on button "Next Question" at bounding box center [477, 246] width 303 height 21
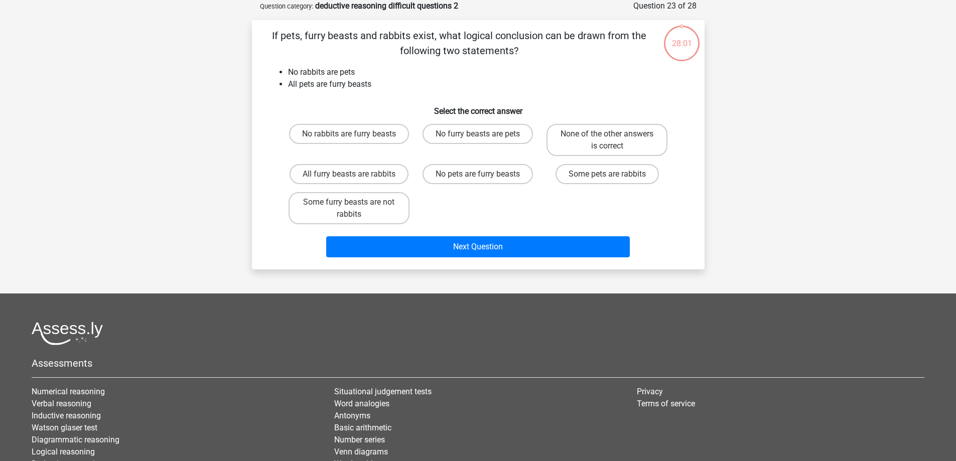
click at [487, 159] on div "No furry beasts are pets" at bounding box center [477, 140] width 129 height 40
click at [488, 180] on label "No pets are furry beasts" at bounding box center [477, 174] width 110 height 20
click at [484, 180] on input "No pets are furry beasts" at bounding box center [481, 177] width 7 height 7
radio input "true"
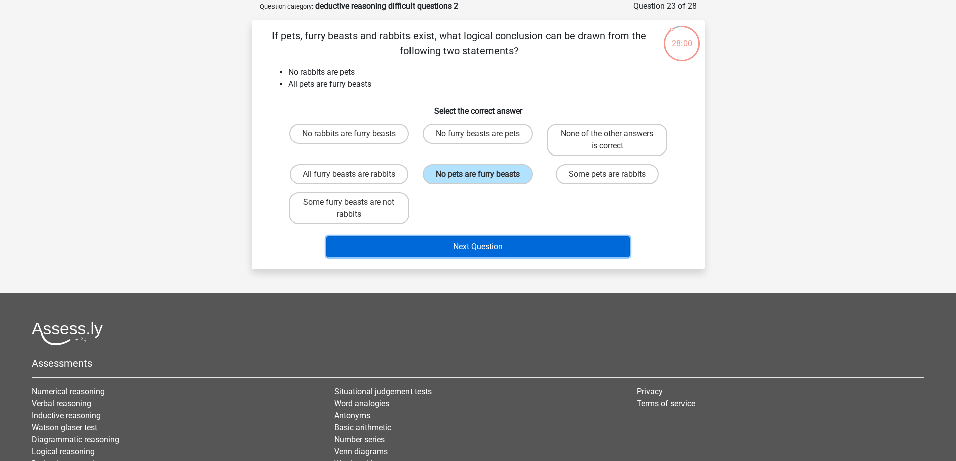
click at [486, 247] on button "Next Question" at bounding box center [477, 246] width 303 height 21
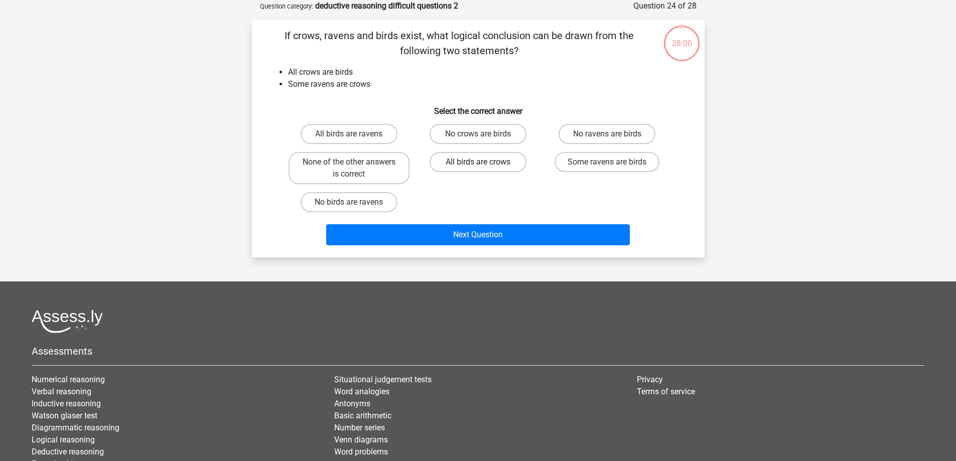
click at [484, 162] on label "All birds are crows" at bounding box center [477, 162] width 97 height 20
click at [484, 162] on input "All birds are crows" at bounding box center [481, 165] width 7 height 7
radio input "true"
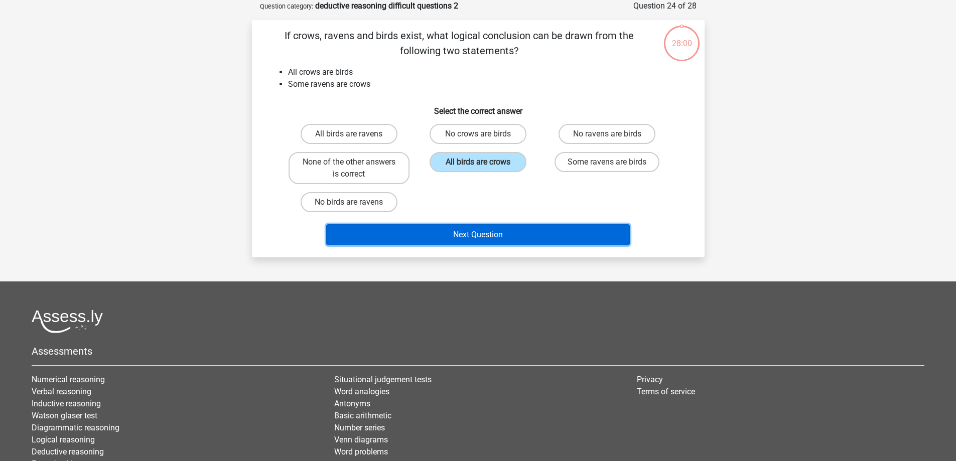
click at [479, 236] on button "Next Question" at bounding box center [477, 234] width 303 height 21
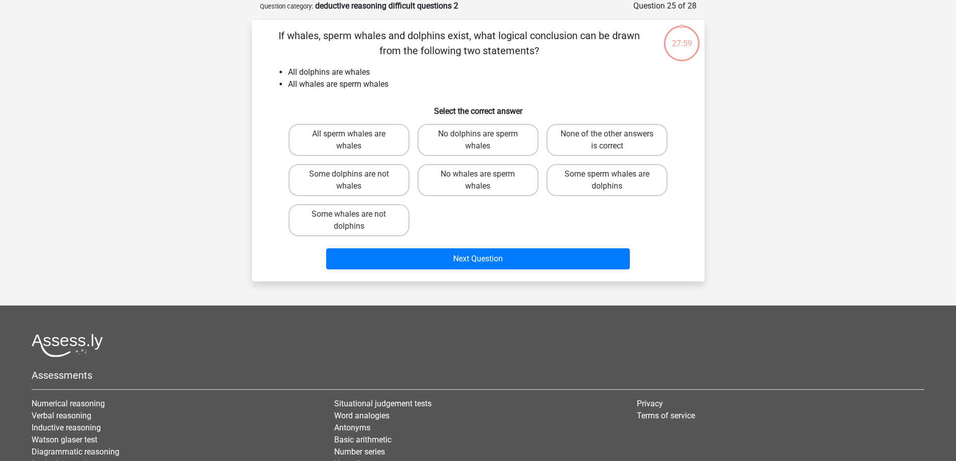
click at [480, 164] on label "No whales are sperm whales" at bounding box center [477, 180] width 121 height 32
click at [480, 174] on input "No whales are sperm whales" at bounding box center [481, 177] width 7 height 7
radio input "true"
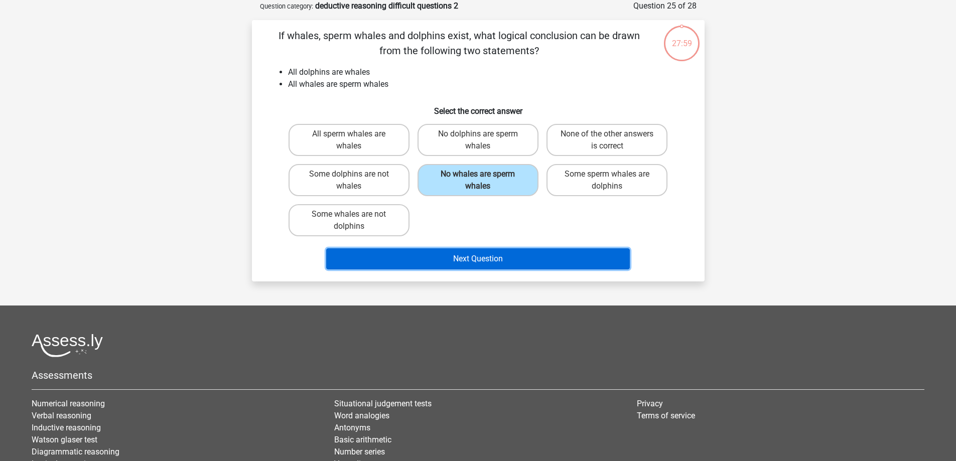
click at [481, 257] on button "Next Question" at bounding box center [477, 258] width 303 height 21
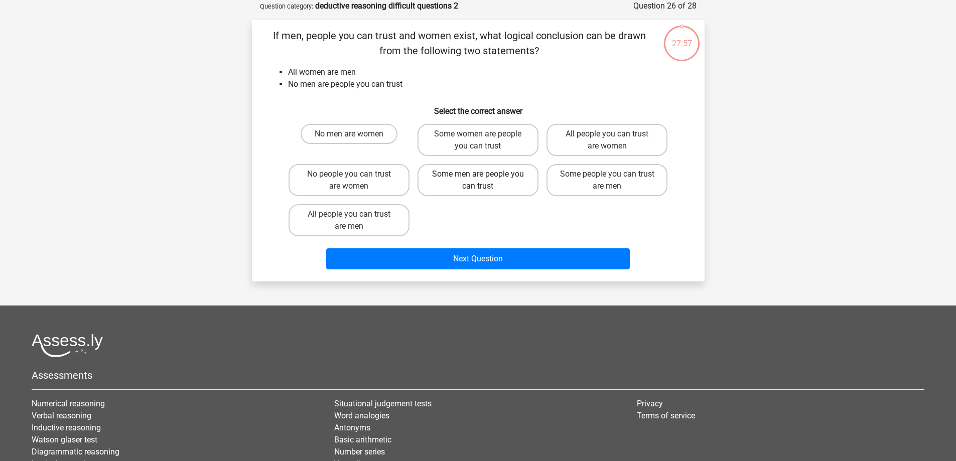
click at [488, 172] on label "Some men are people you can trust" at bounding box center [477, 180] width 121 height 32
click at [484, 174] on input "Some men are people you can trust" at bounding box center [481, 177] width 7 height 7
radio input "true"
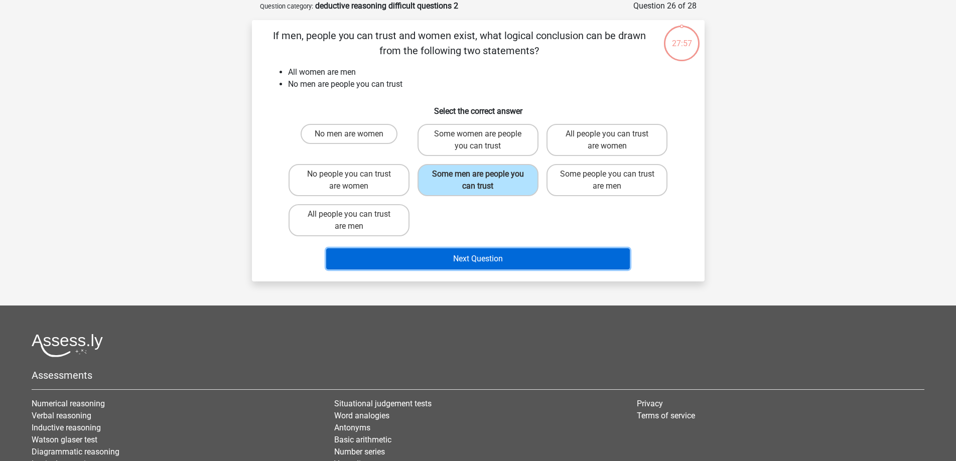
click at [491, 256] on button "Next Question" at bounding box center [477, 258] width 303 height 21
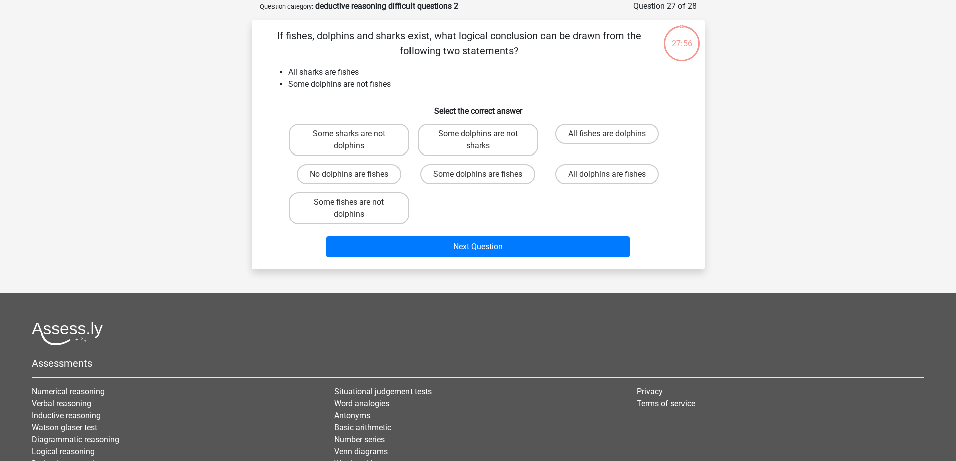
click at [483, 177] on input "Some dolphins are fishes" at bounding box center [481, 177] width 7 height 7
radio input "true"
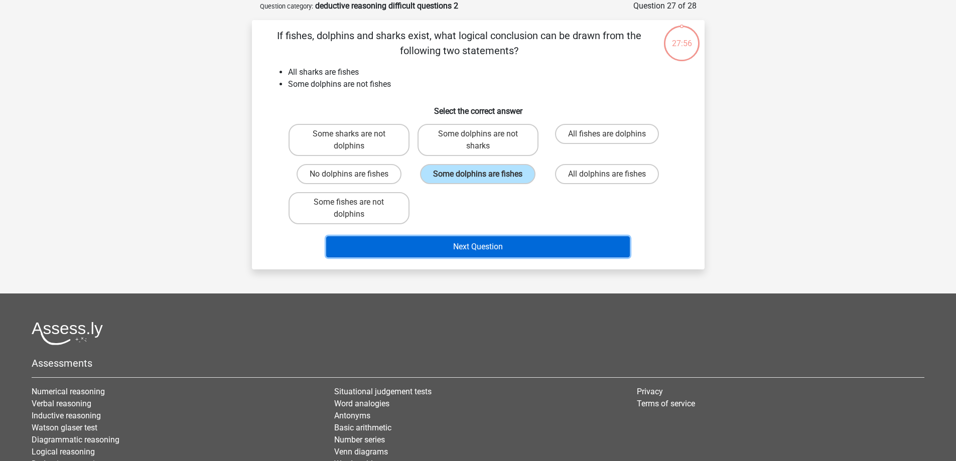
click at [480, 239] on button "Next Question" at bounding box center [477, 246] width 303 height 21
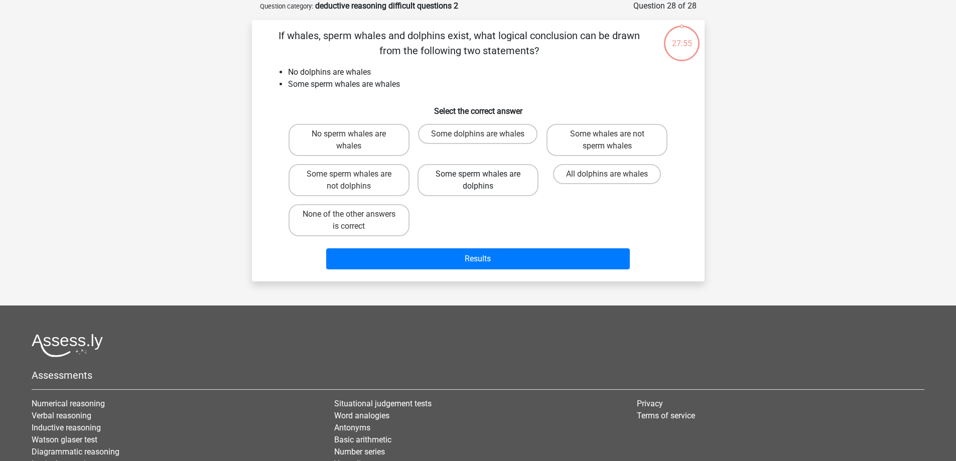
click at [490, 176] on label "Some sperm whales are dolphins" at bounding box center [477, 180] width 121 height 32
click at [484, 176] on input "Some sperm whales are dolphins" at bounding box center [481, 177] width 7 height 7
radio input "true"
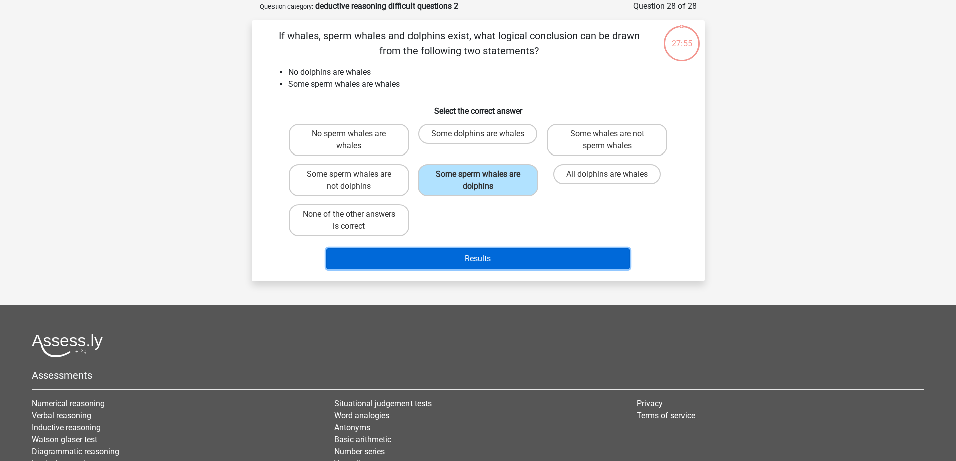
click at [480, 251] on button "Results" at bounding box center [477, 258] width 303 height 21
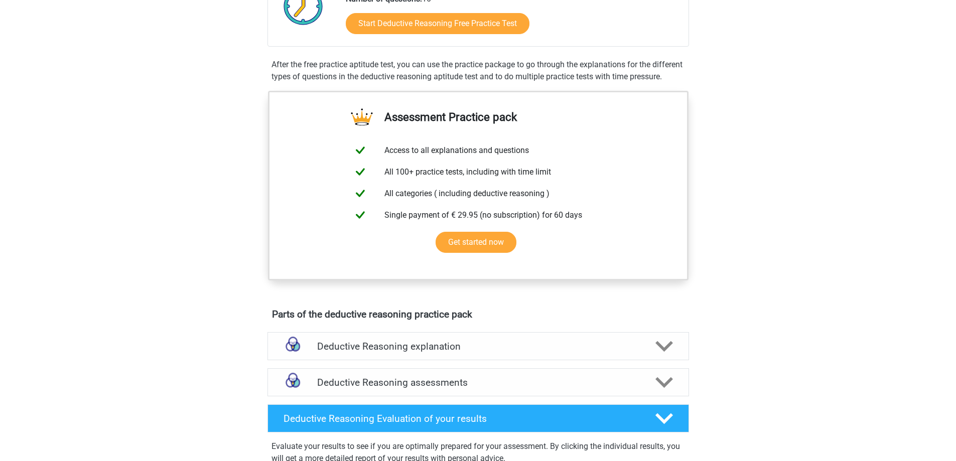
scroll to position [669, 0]
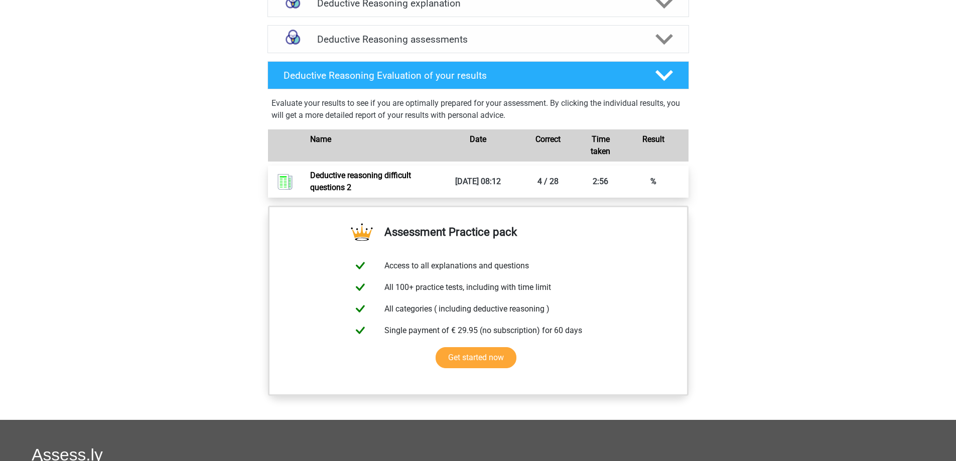
click at [344, 192] on link "Deductive reasoning difficult questions 2" at bounding box center [360, 182] width 101 height 22
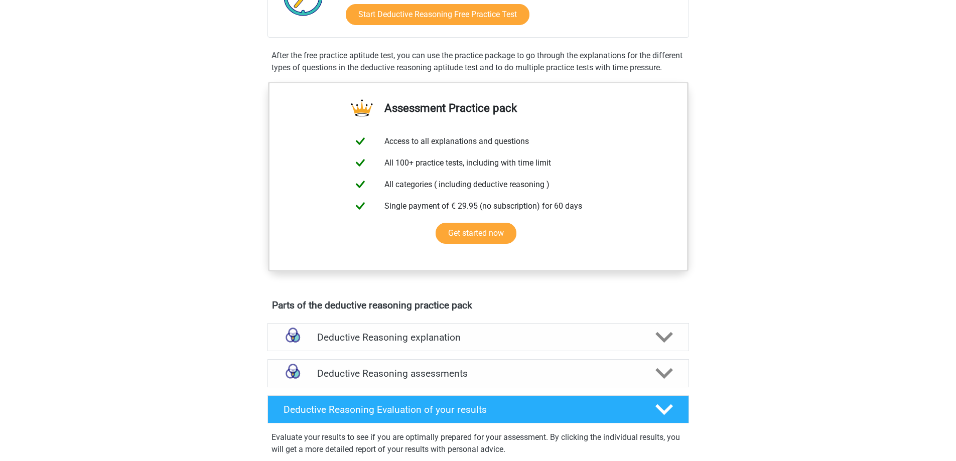
scroll to position [167, 0]
